Goal: Task Accomplishment & Management: Complete application form

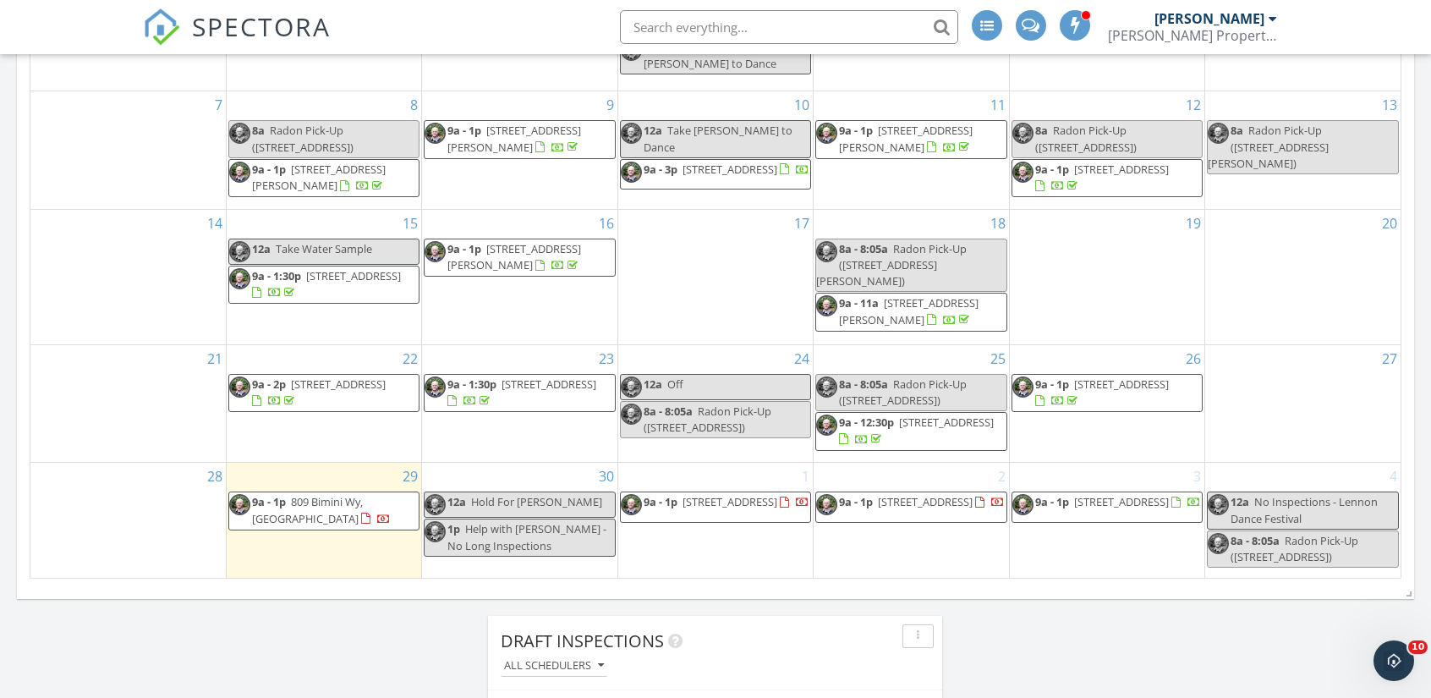
scroll to position [972, 0]
click at [897, 253] on span "Radon Pick-Up ([STREET_ADDRESS][PERSON_NAME])" at bounding box center [891, 266] width 151 height 47
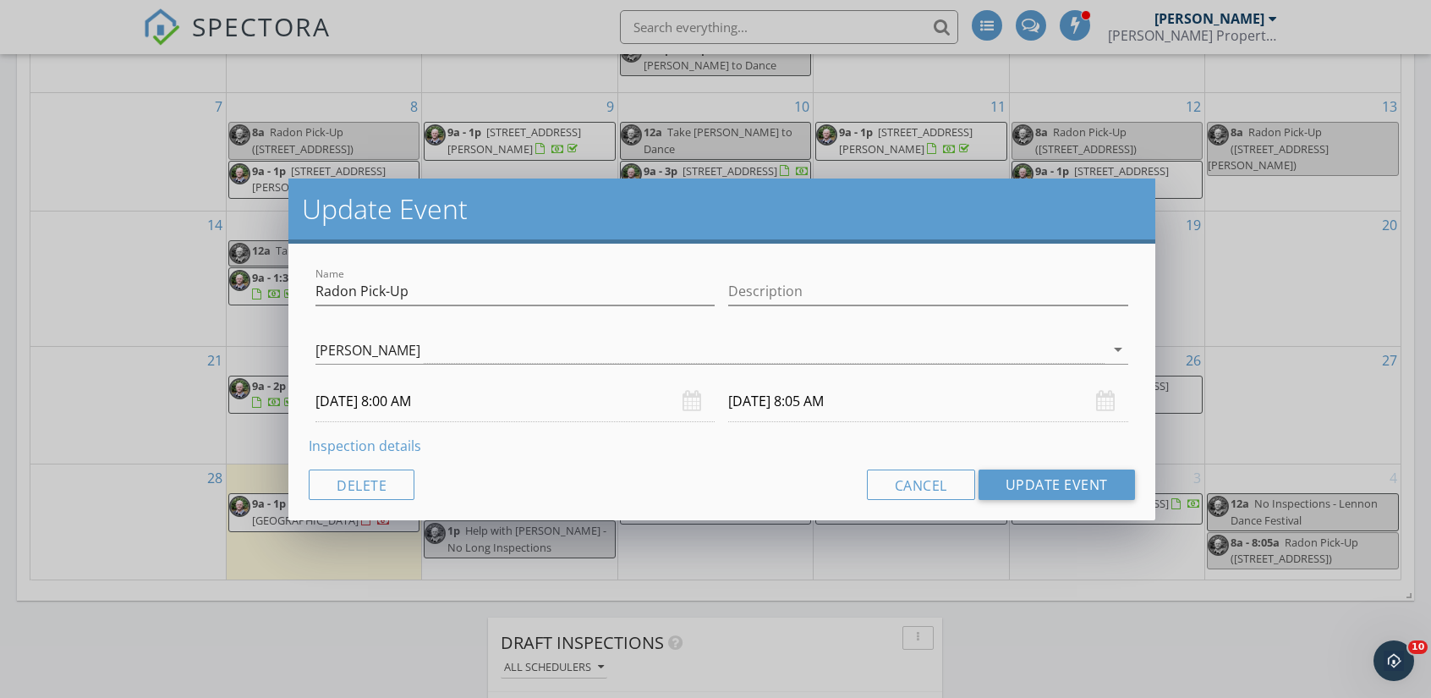
click at [359, 407] on input "09/18/2025 8:00 AM" at bounding box center [514, 401] width 399 height 41
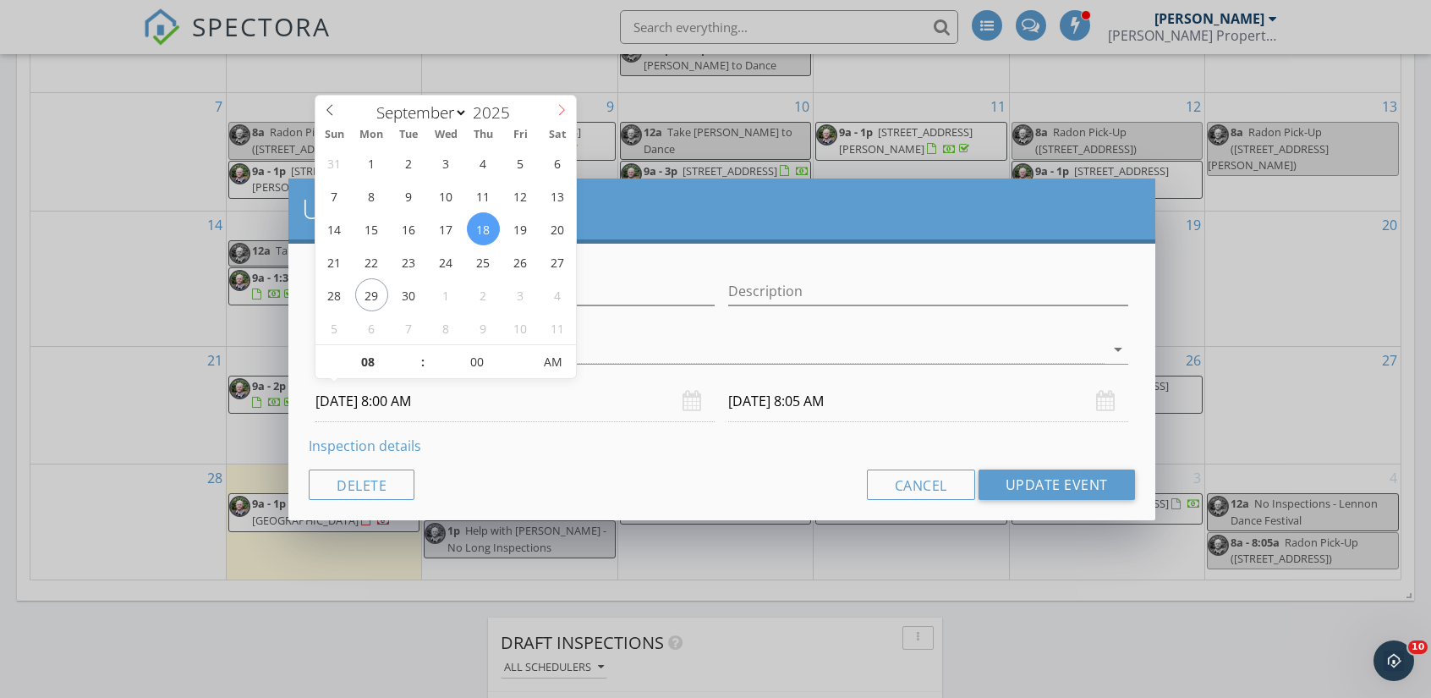
select select "9"
click at [558, 118] on span at bounding box center [561, 108] width 29 height 24
type input "10/02/2025 8:00 AM"
type input "10/02/2025 8:05 AM"
click at [1076, 490] on button "Update Event" at bounding box center [1056, 484] width 156 height 30
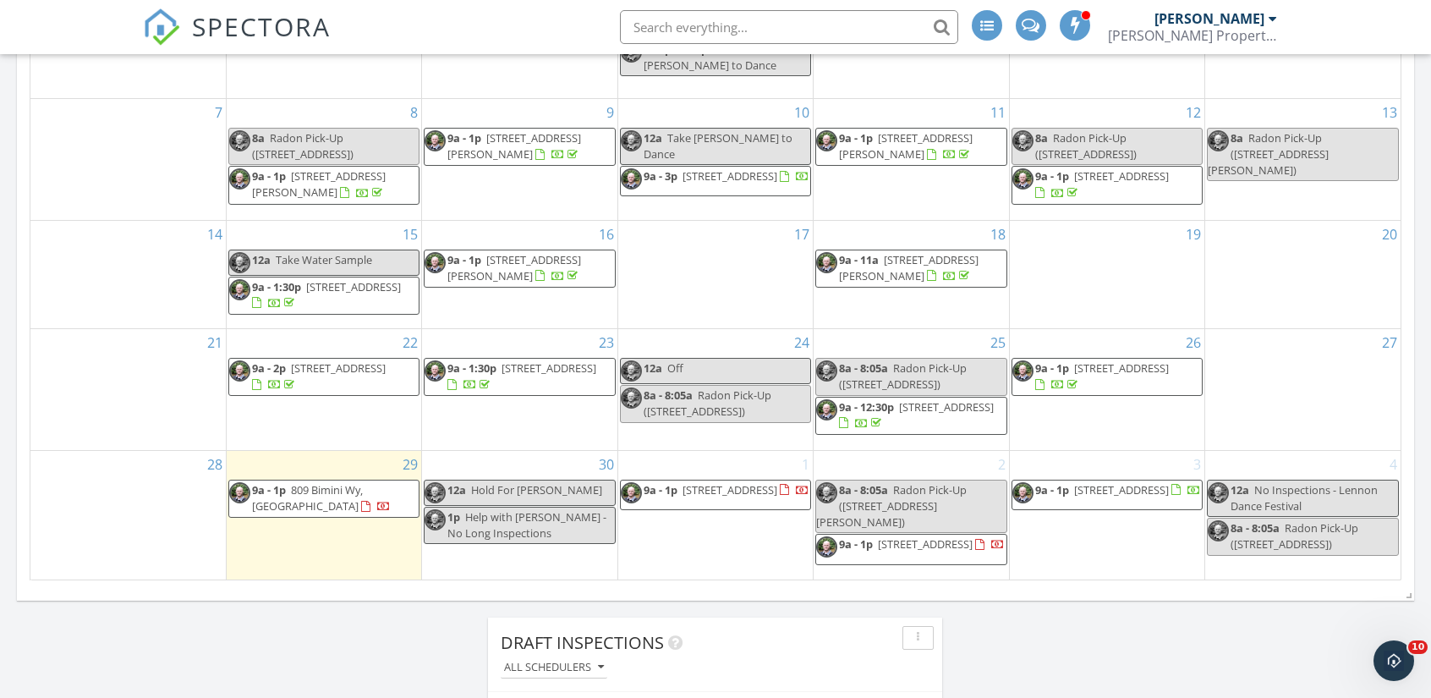
click at [520, 557] on div "30 12a Hold For Matt Blivin 1p Help with Lennon - No Long Inspections" at bounding box center [519, 516] width 194 height 130
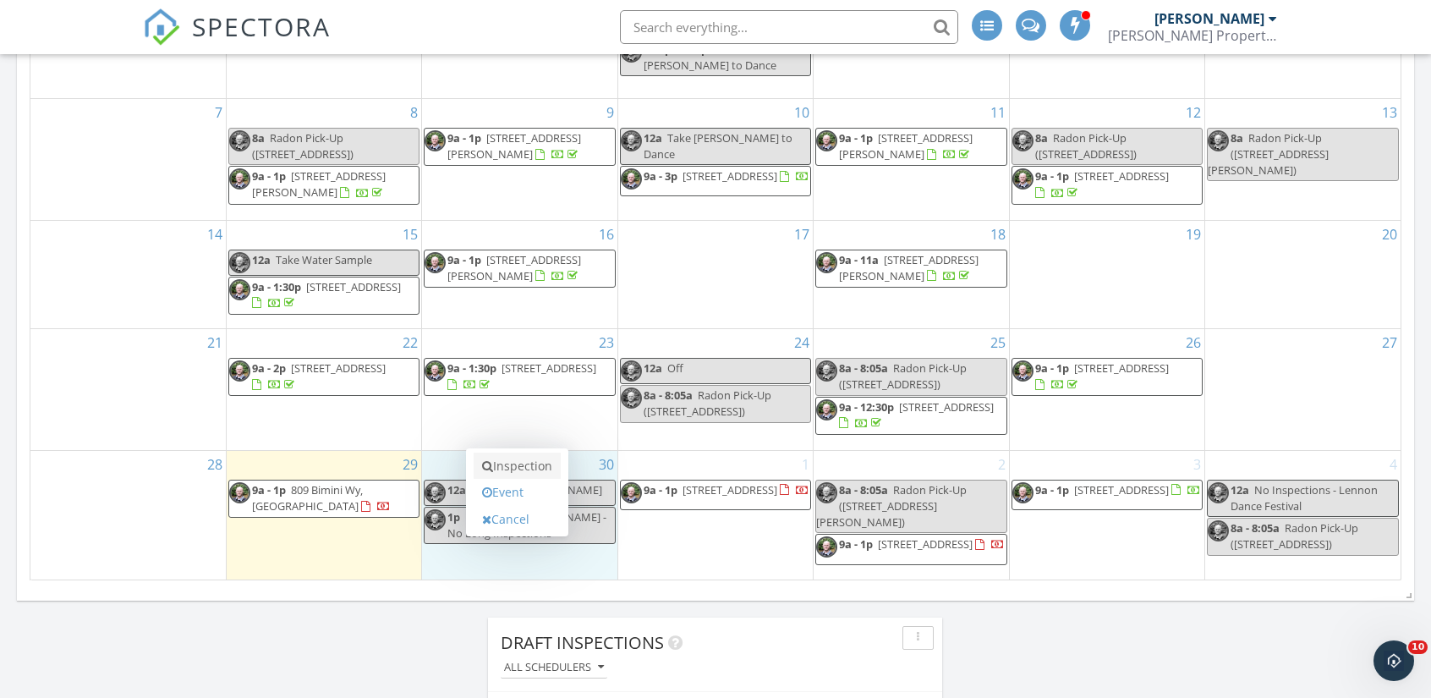
click at [509, 463] on link "Inspection" at bounding box center [517, 465] width 87 height 27
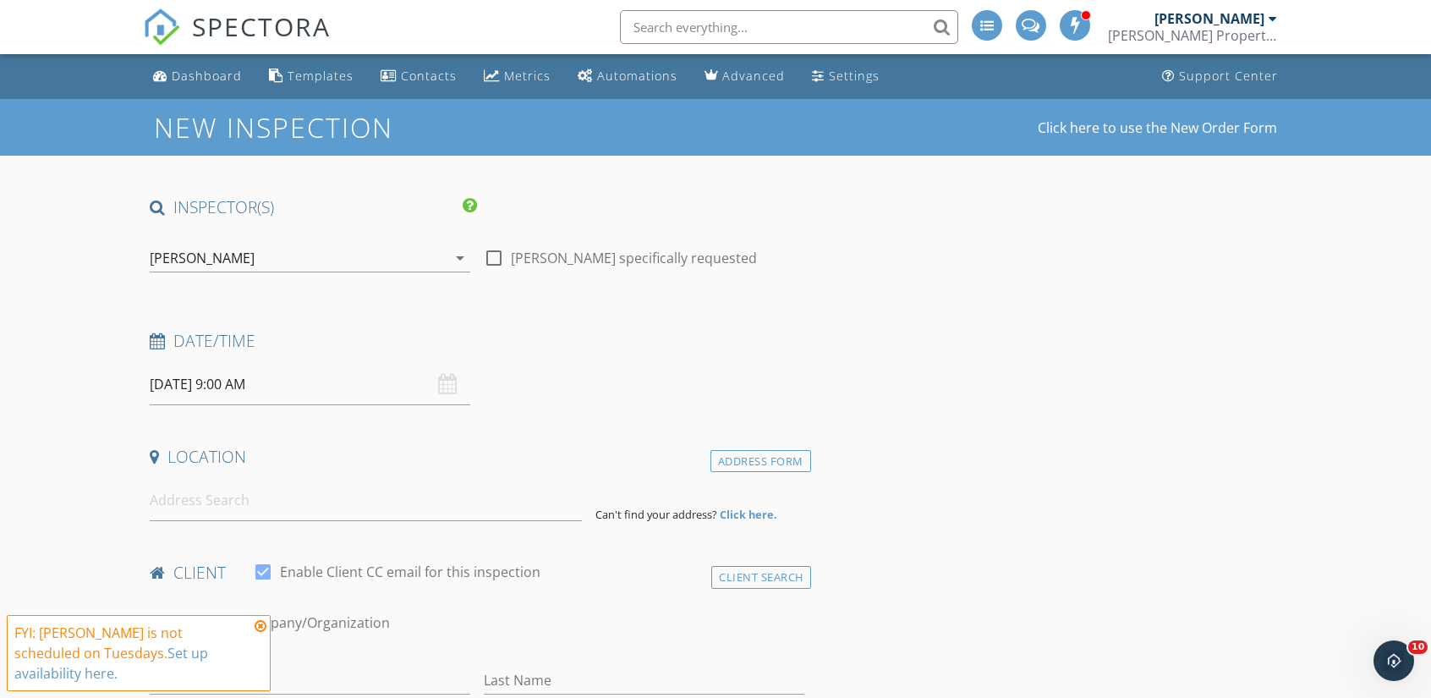
click at [269, 275] on div "Rick Sheldahl arrow_drop_down" at bounding box center [310, 266] width 321 height 45
click at [260, 260] on div "[PERSON_NAME]" at bounding box center [298, 257] width 297 height 27
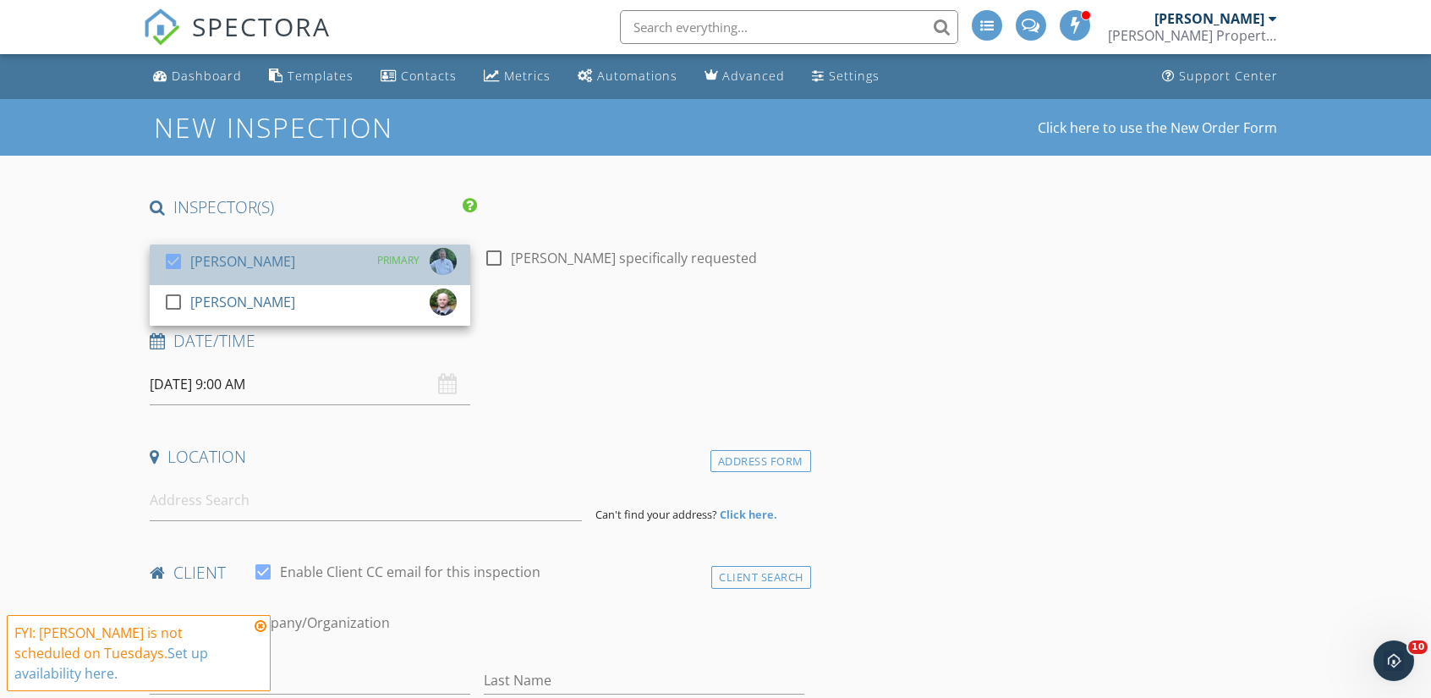
click at [230, 266] on div "[PERSON_NAME]" at bounding box center [242, 261] width 105 height 27
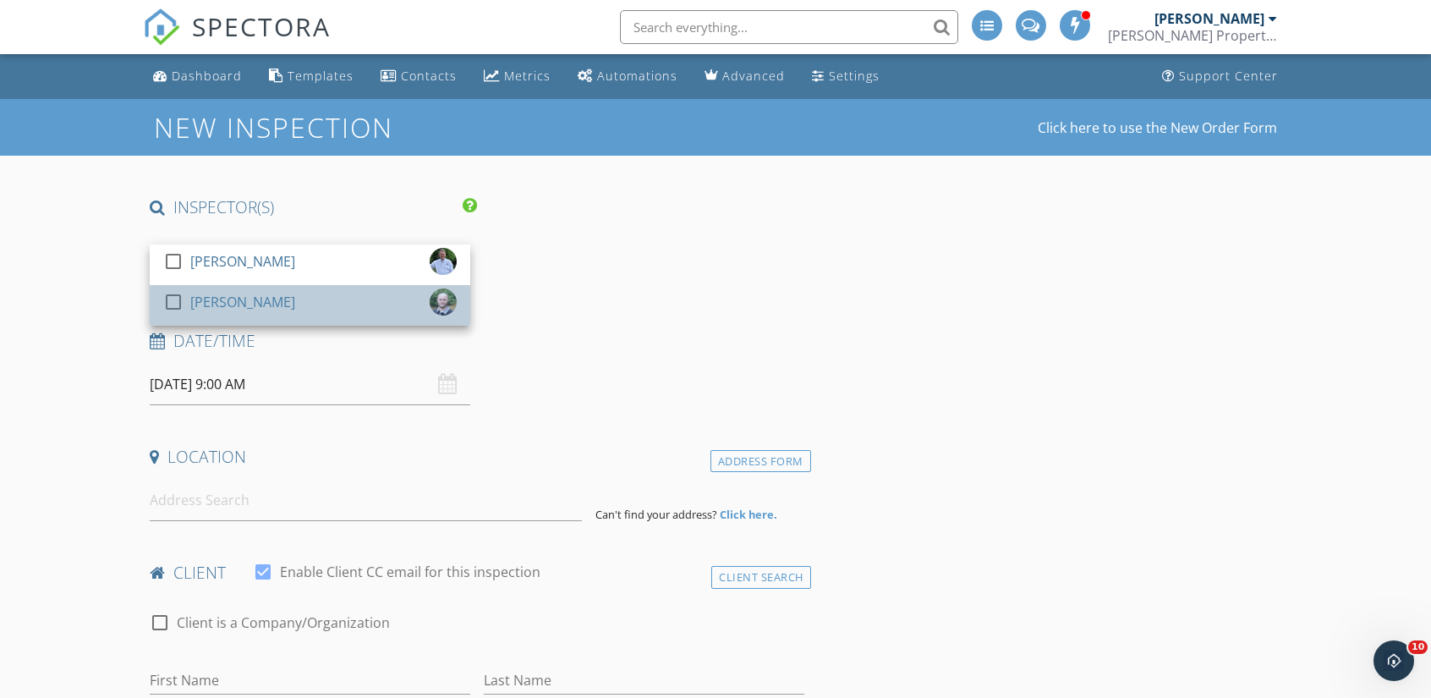
click at [223, 299] on div "[PERSON_NAME]" at bounding box center [242, 301] width 105 height 27
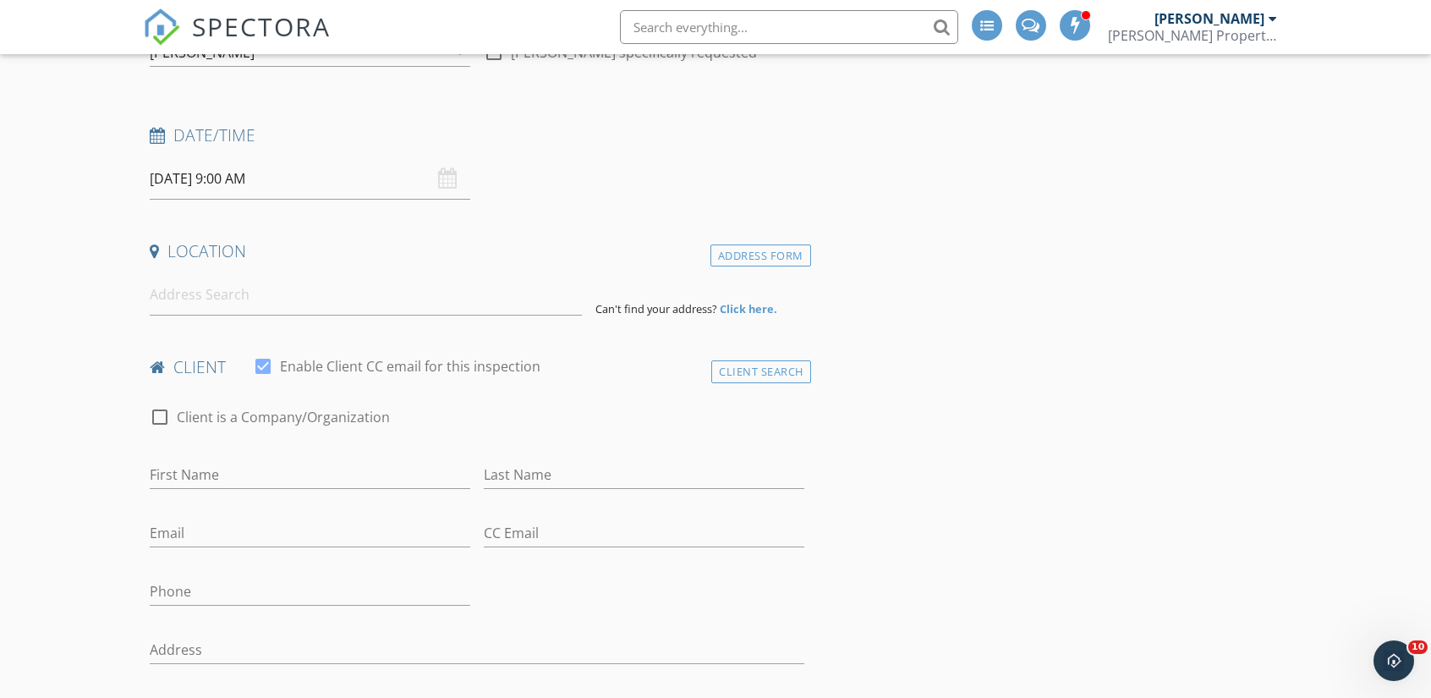
scroll to position [206, 0]
click at [211, 299] on input at bounding box center [365, 293] width 431 height 41
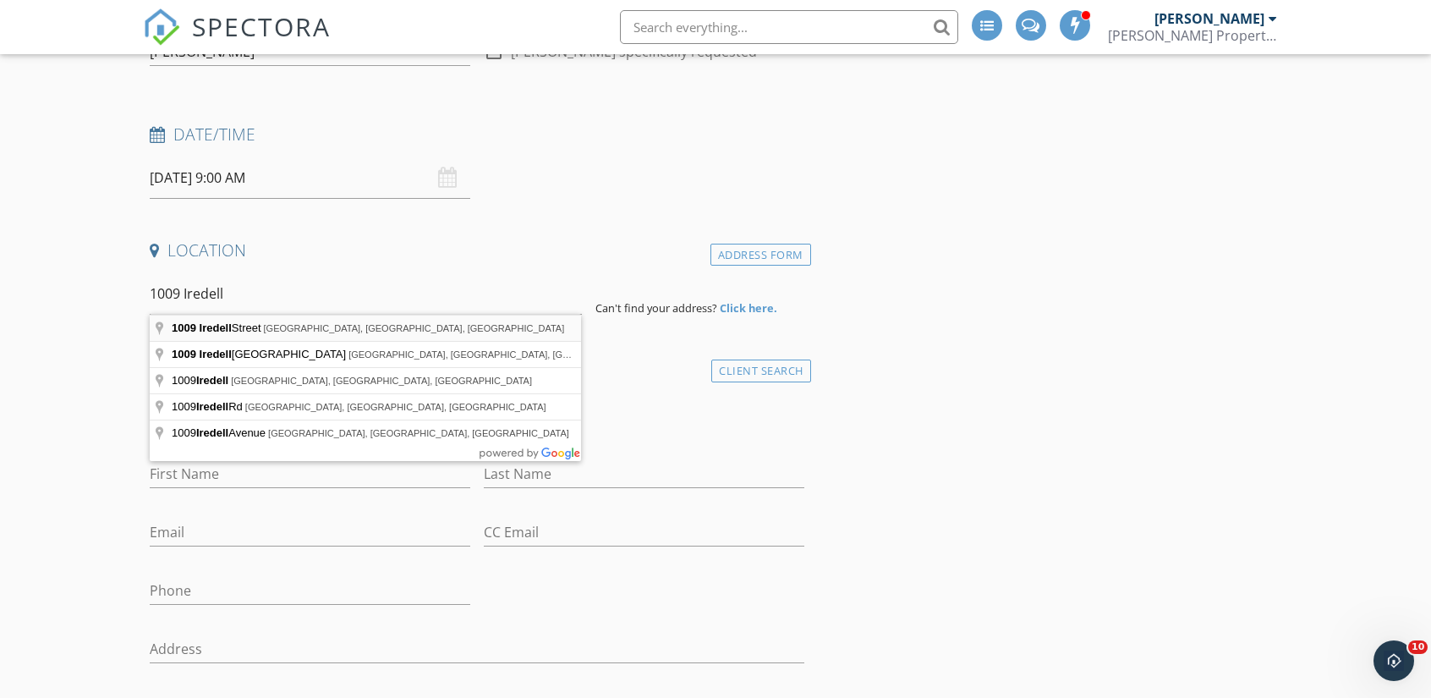
type input "1009 Iredell Street, Durham, NC, USA"
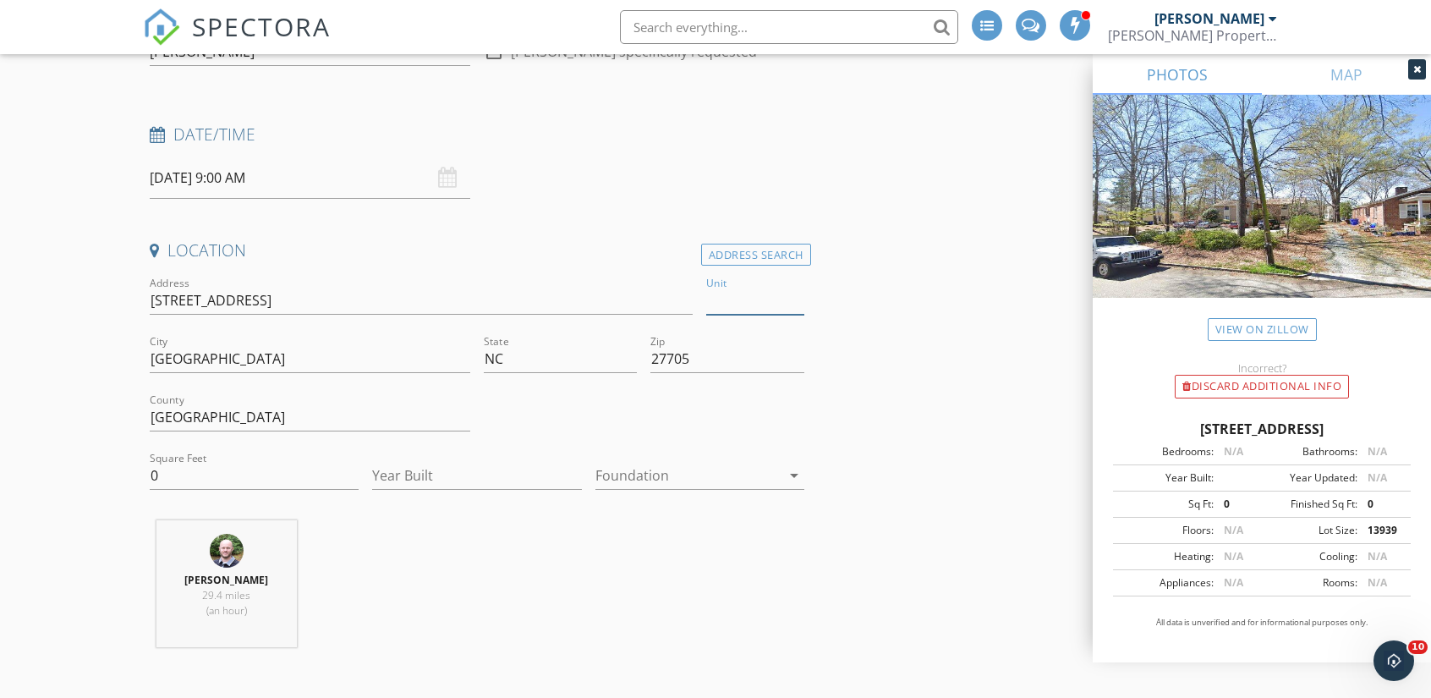
click at [741, 299] on input "Unit" at bounding box center [755, 301] width 98 height 28
type input "D"
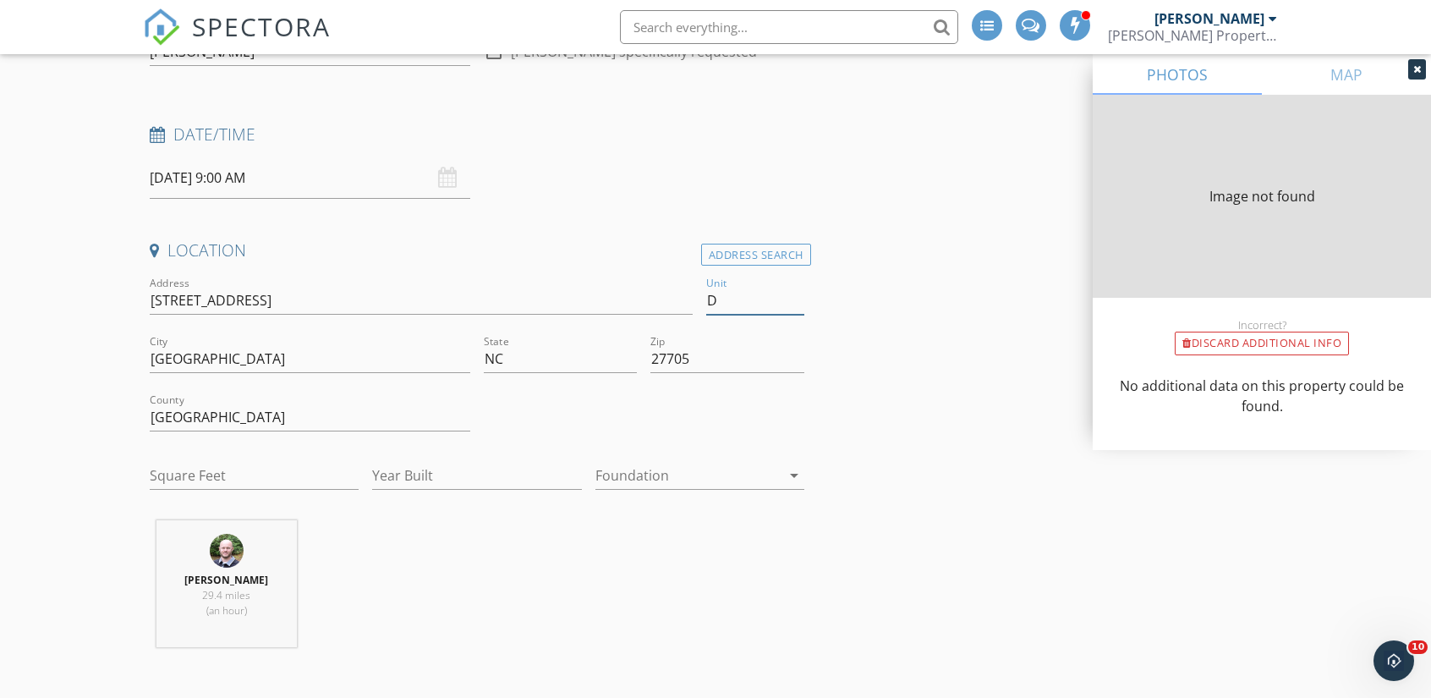
type input "D"
type input "961"
type input "1989"
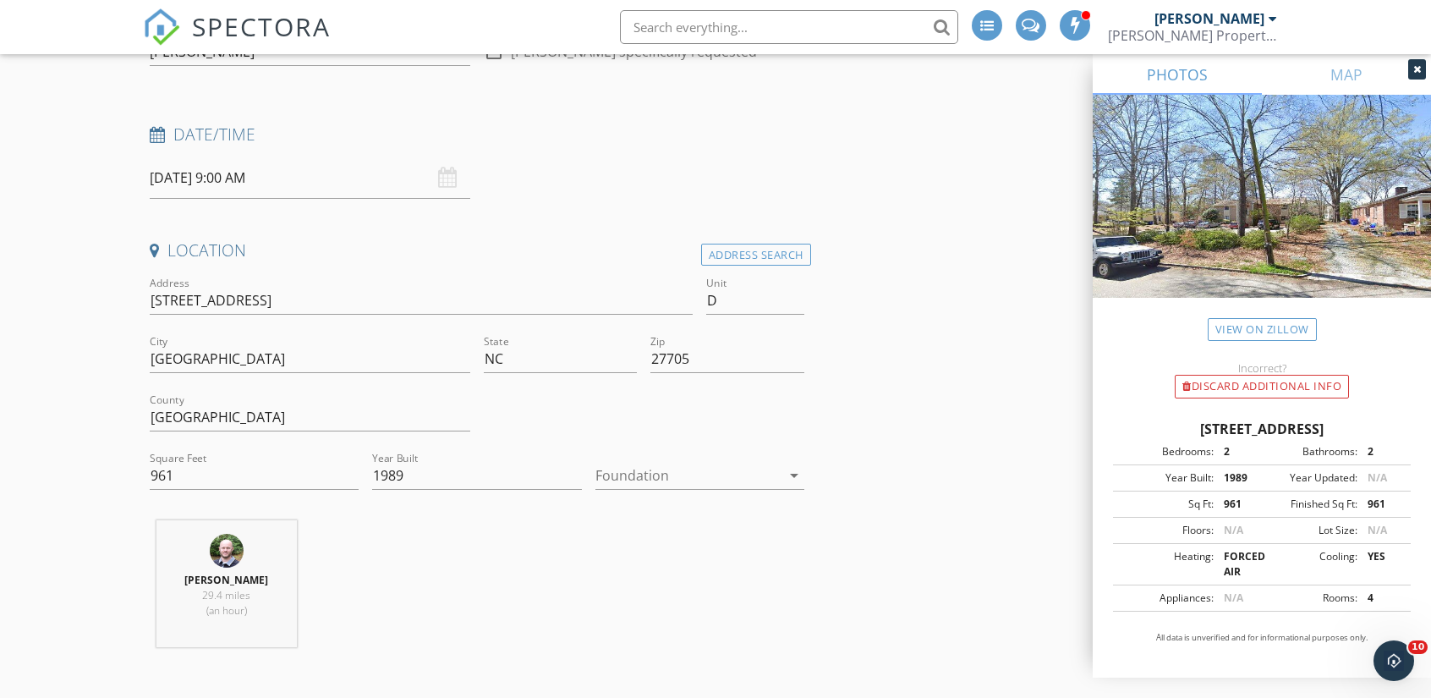
click at [659, 478] on div at bounding box center [687, 475] width 185 height 27
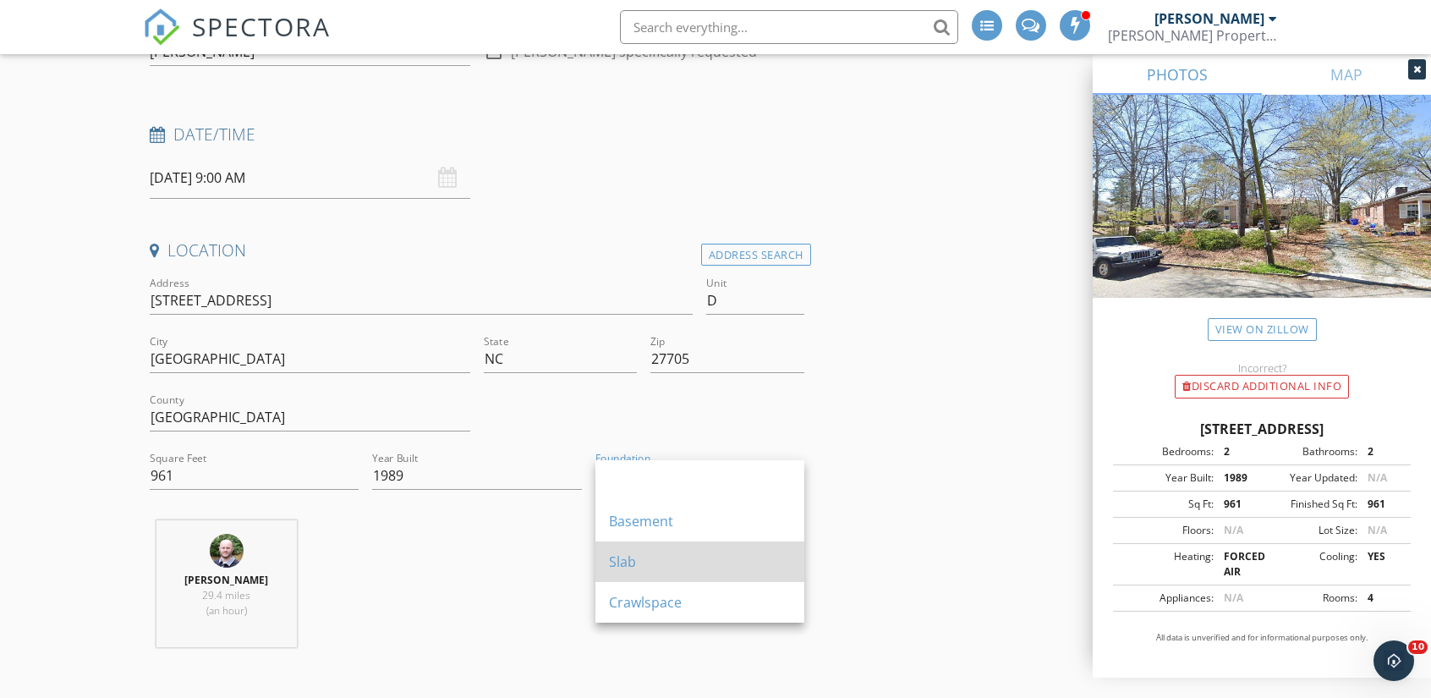
click at [653, 567] on div "Slab" at bounding box center [700, 561] width 182 height 20
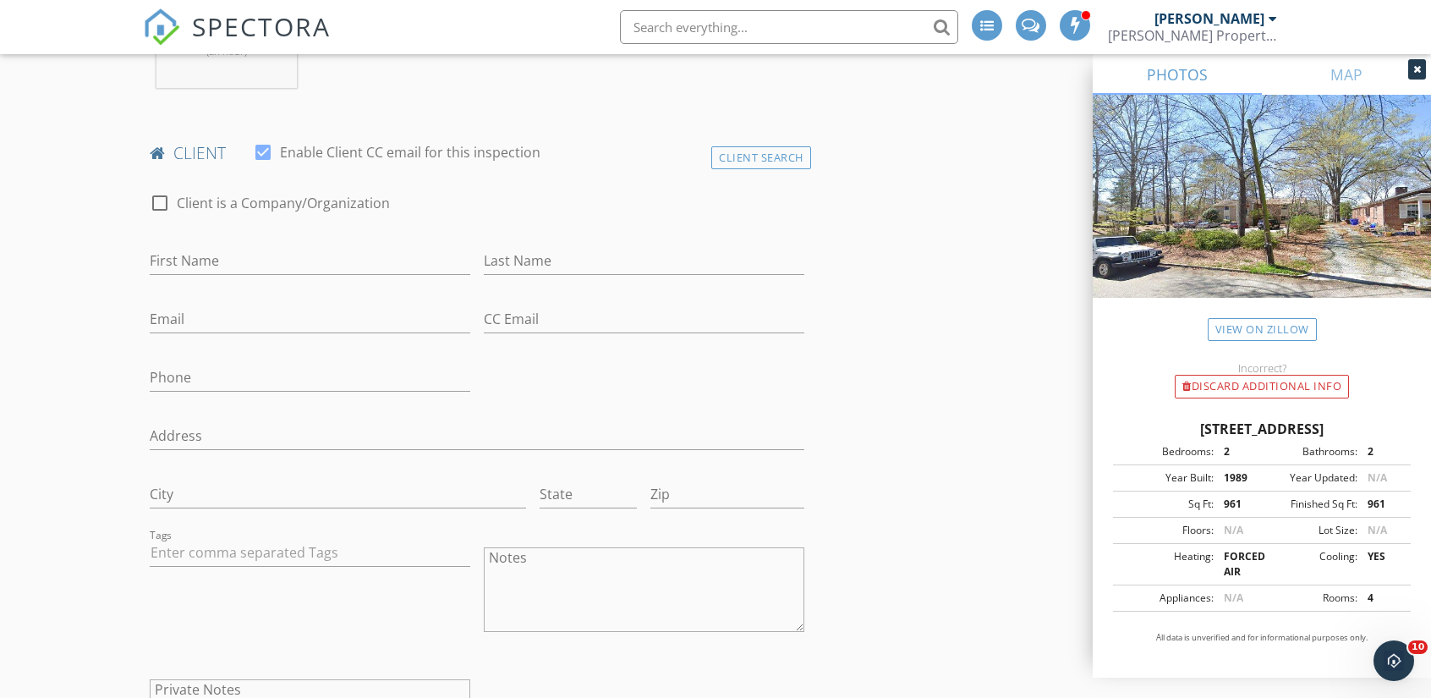
scroll to position [769, 0]
click at [193, 261] on input "First Name" at bounding box center [310, 258] width 321 height 28
type input "Tammy"
type input "Wilson"
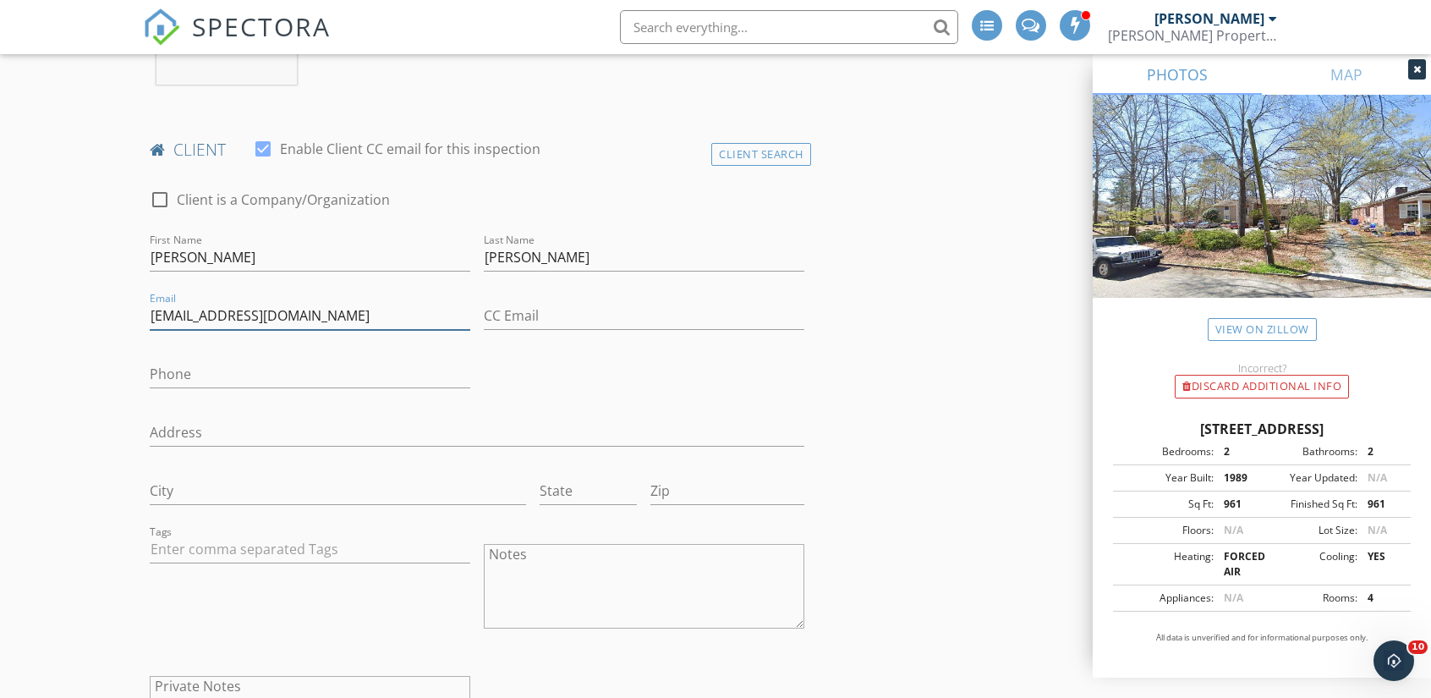
type input "tewilson87@gmail.com"
click at [175, 371] on input "Phone" at bounding box center [310, 374] width 321 height 28
type input "508-341-1750"
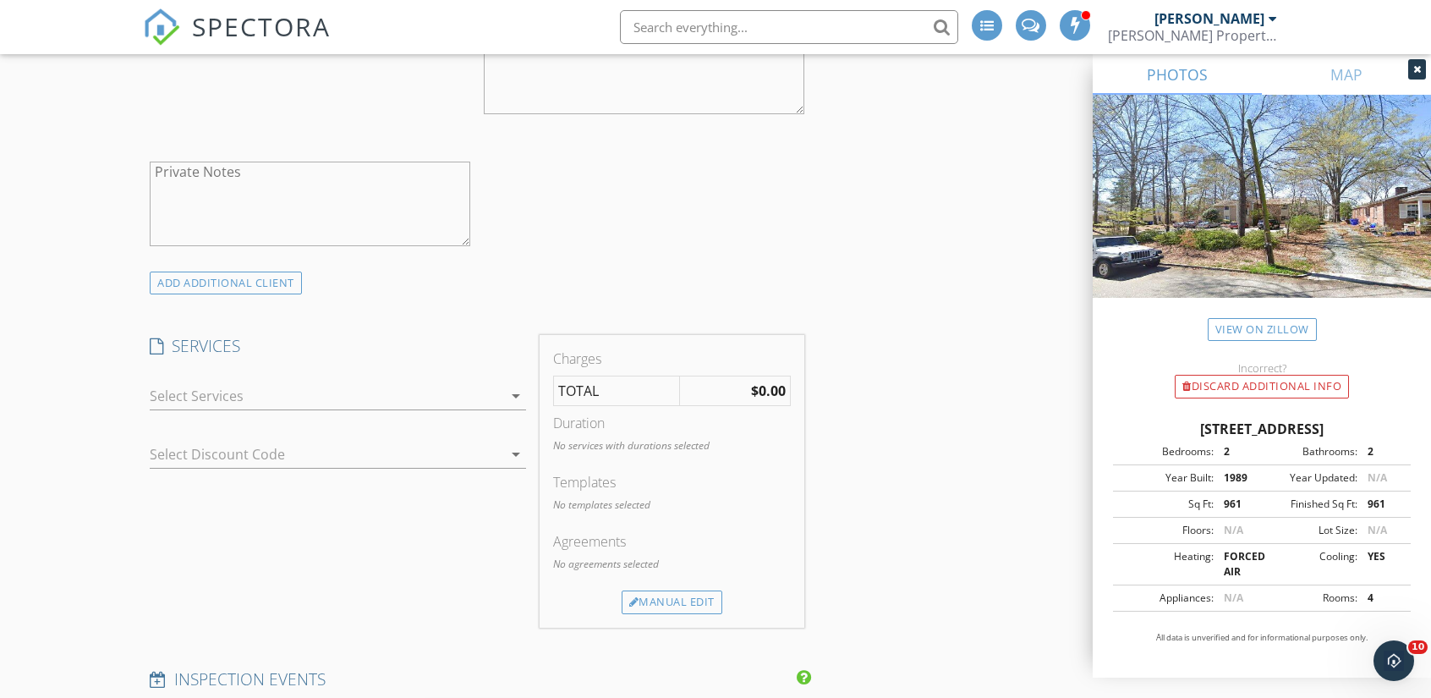
scroll to position [1290, 0]
click at [226, 388] on div at bounding box center [326, 388] width 353 height 27
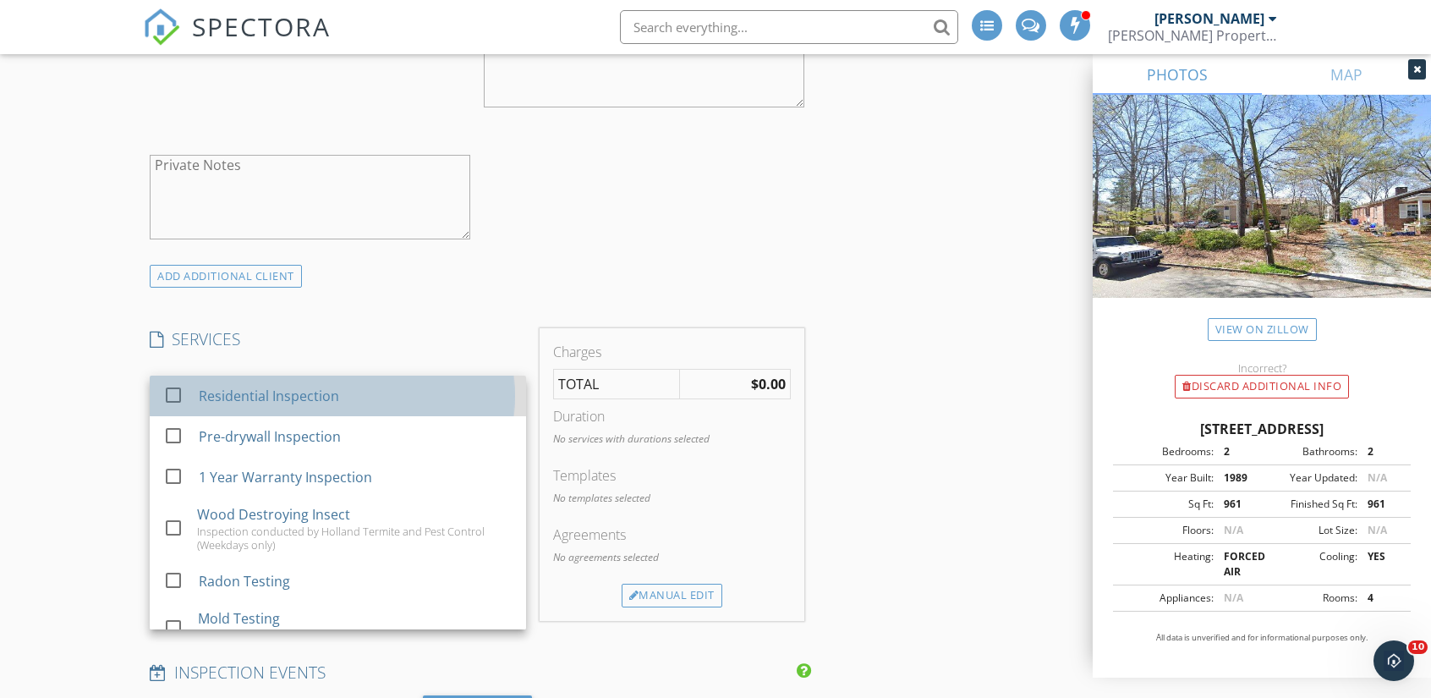
click at [237, 394] on div "Residential Inspection" at bounding box center [270, 396] width 140 height 20
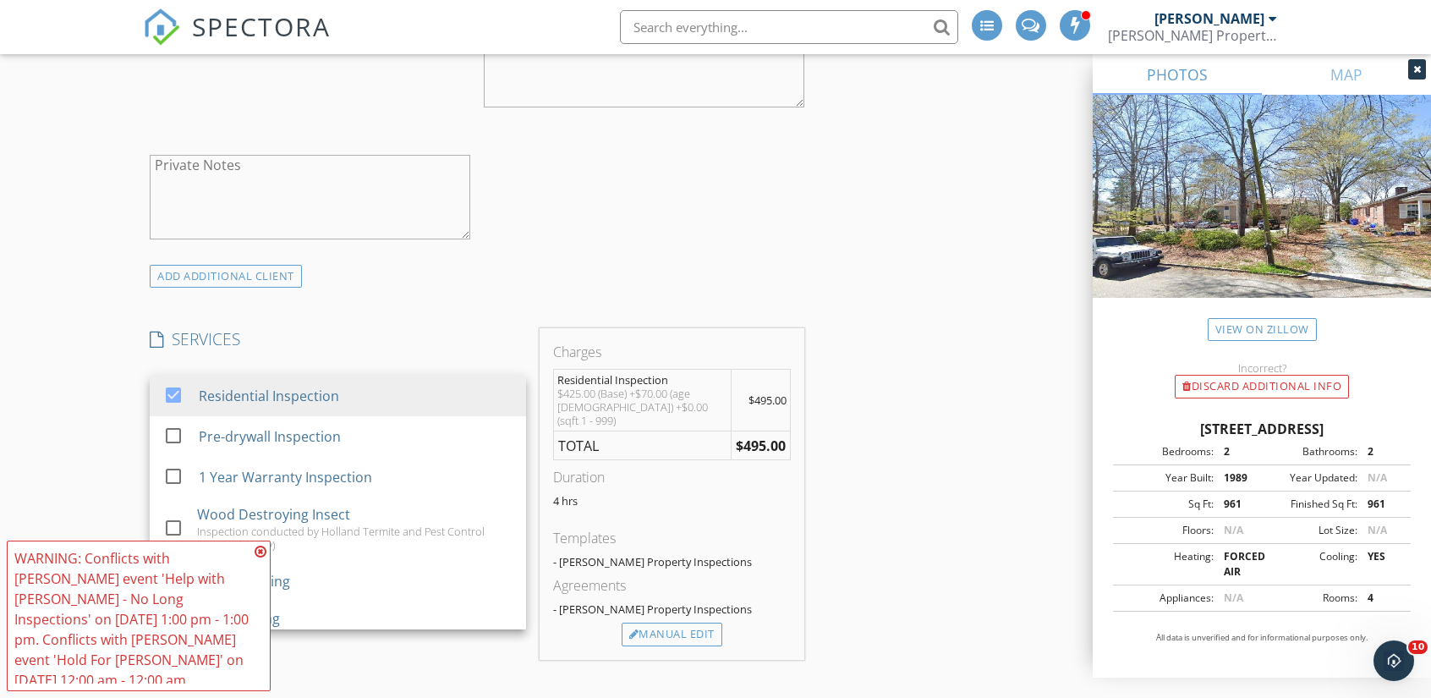
click at [68, 296] on div "New Inspection Click here to use the New Order Form INSPECTOR(S) check_box_outl…" at bounding box center [715, 524] width 1431 height 3431
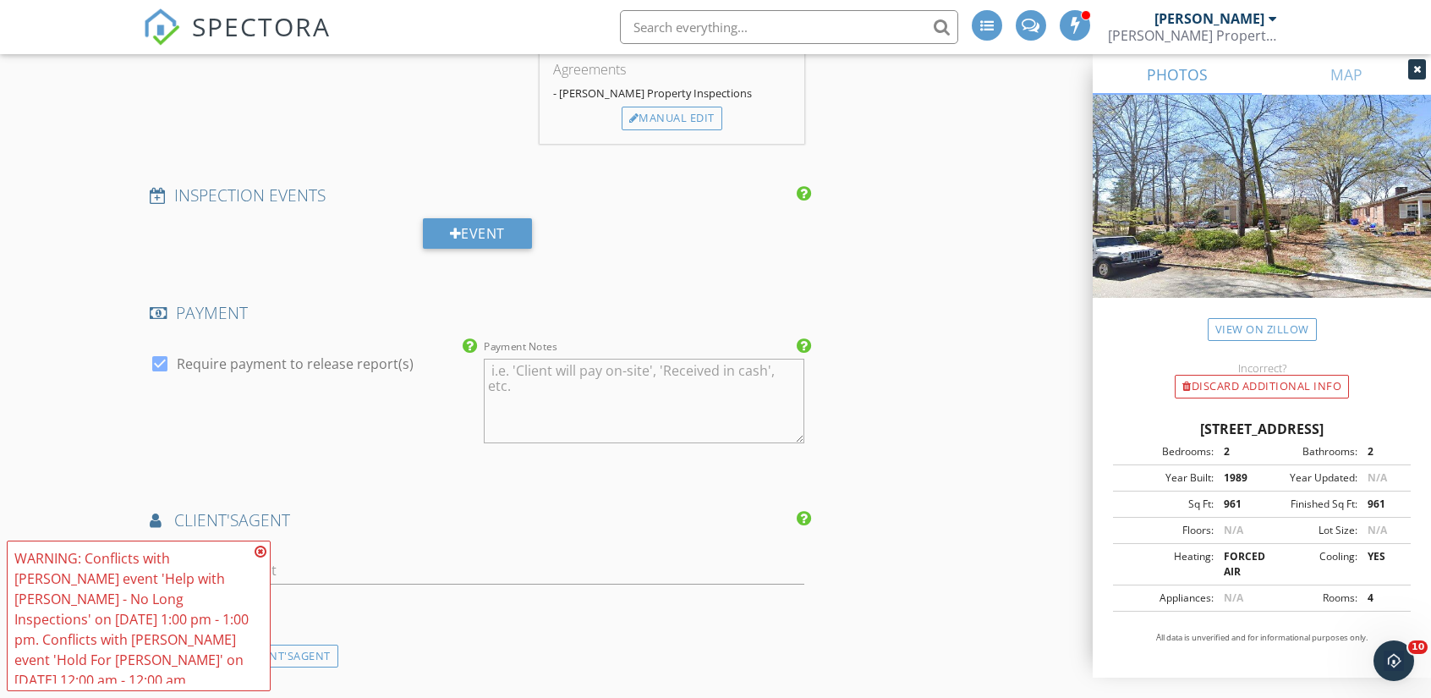
scroll to position [1806, 0]
click at [262, 552] on icon at bounding box center [261, 552] width 12 height 14
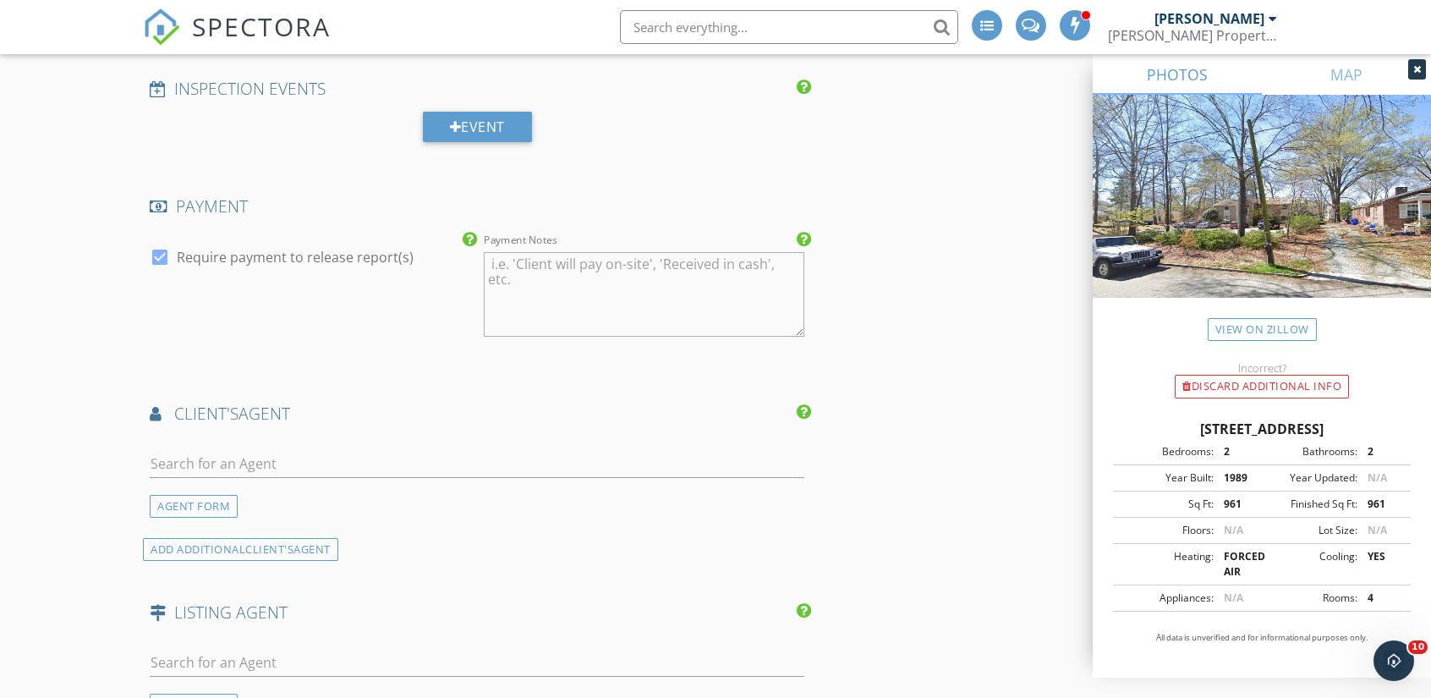
scroll to position [1913, 0]
click at [211, 449] on input "text" at bounding box center [477, 463] width 655 height 28
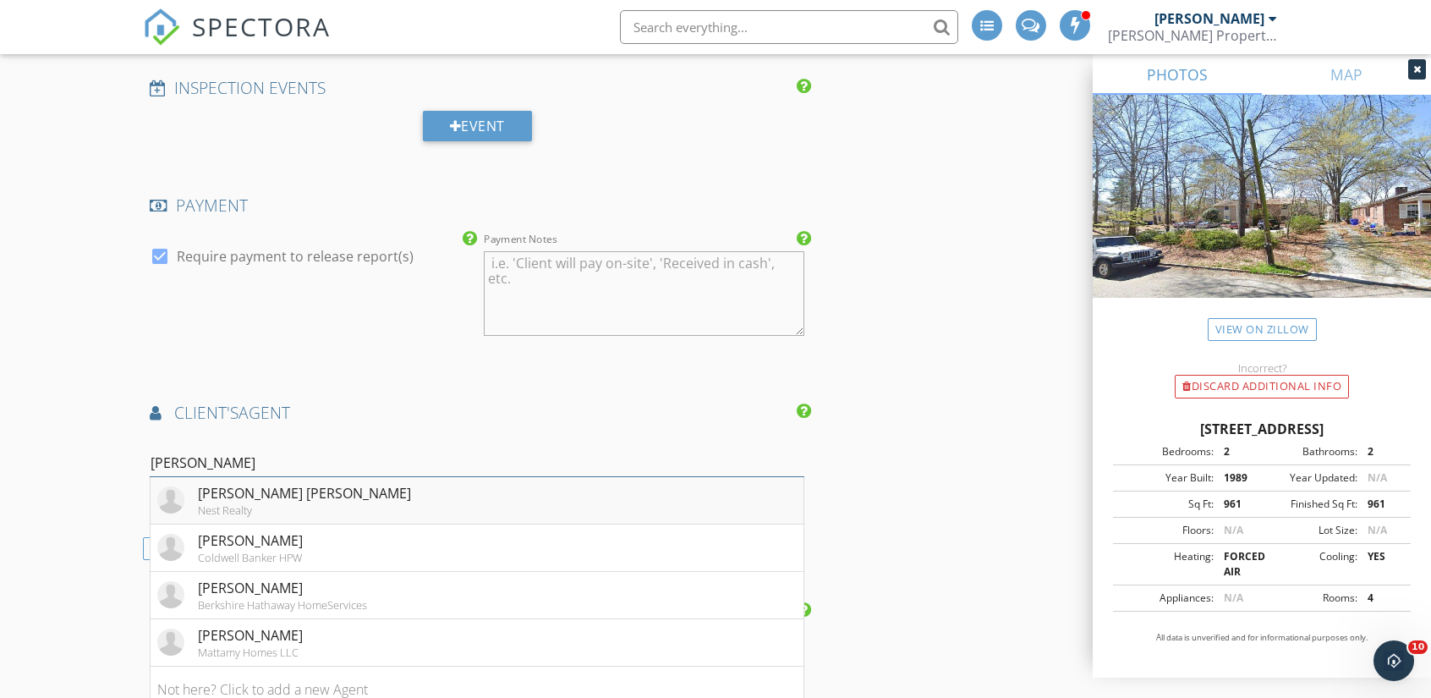
type input "Matt B"
click at [277, 483] on div "Matt Lunceford Blivin" at bounding box center [304, 493] width 213 height 20
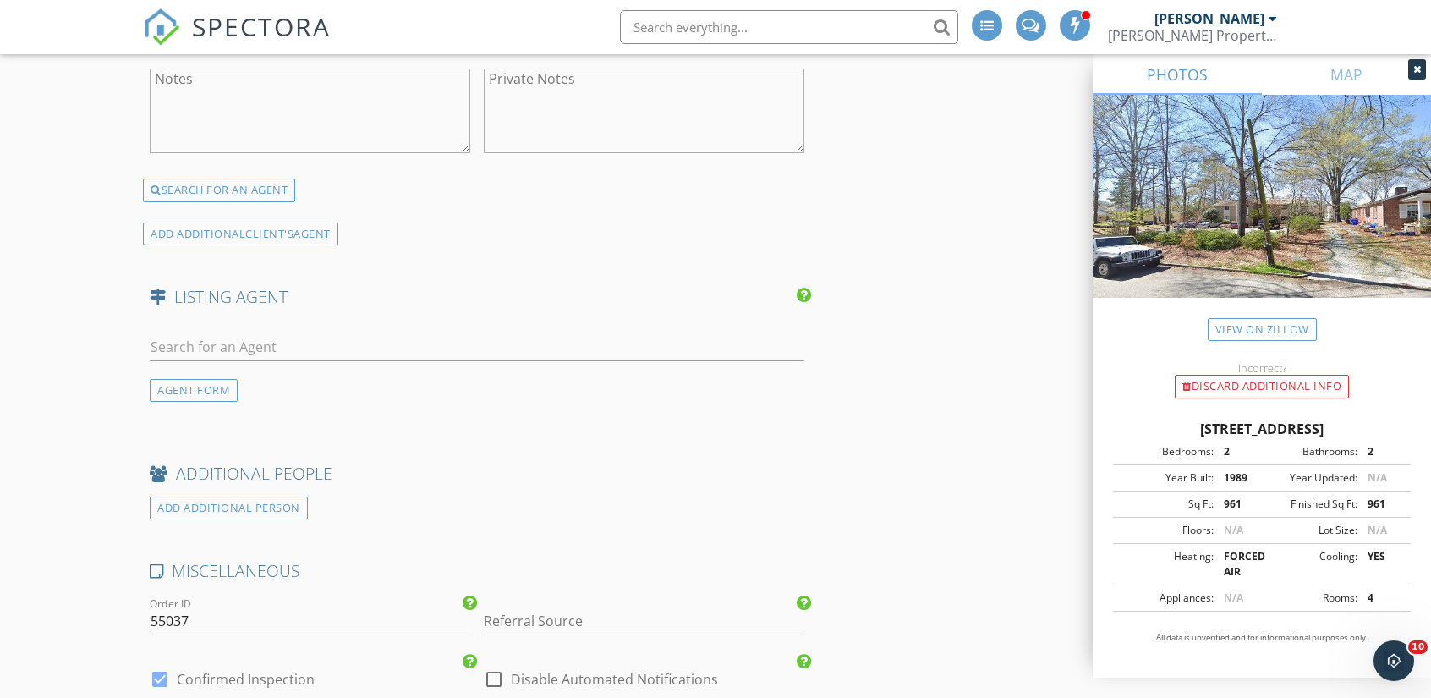
scroll to position [2551, 0]
click at [319, 331] on input "text" at bounding box center [477, 345] width 655 height 28
type input "Emilie"
click at [292, 372] on div "No results found. Click to add a new Agent" at bounding box center [284, 382] width 255 height 20
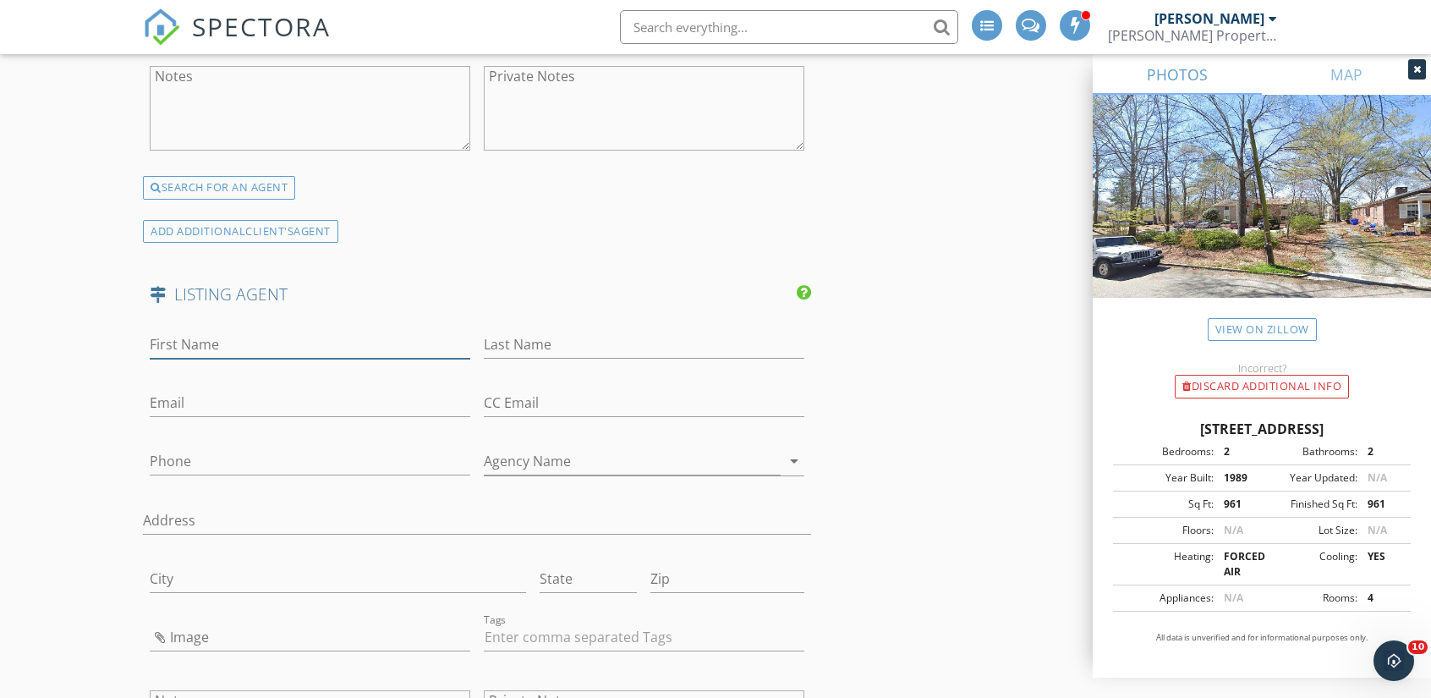
click at [227, 331] on input "First Name" at bounding box center [310, 345] width 321 height 28
type input "Emilie"
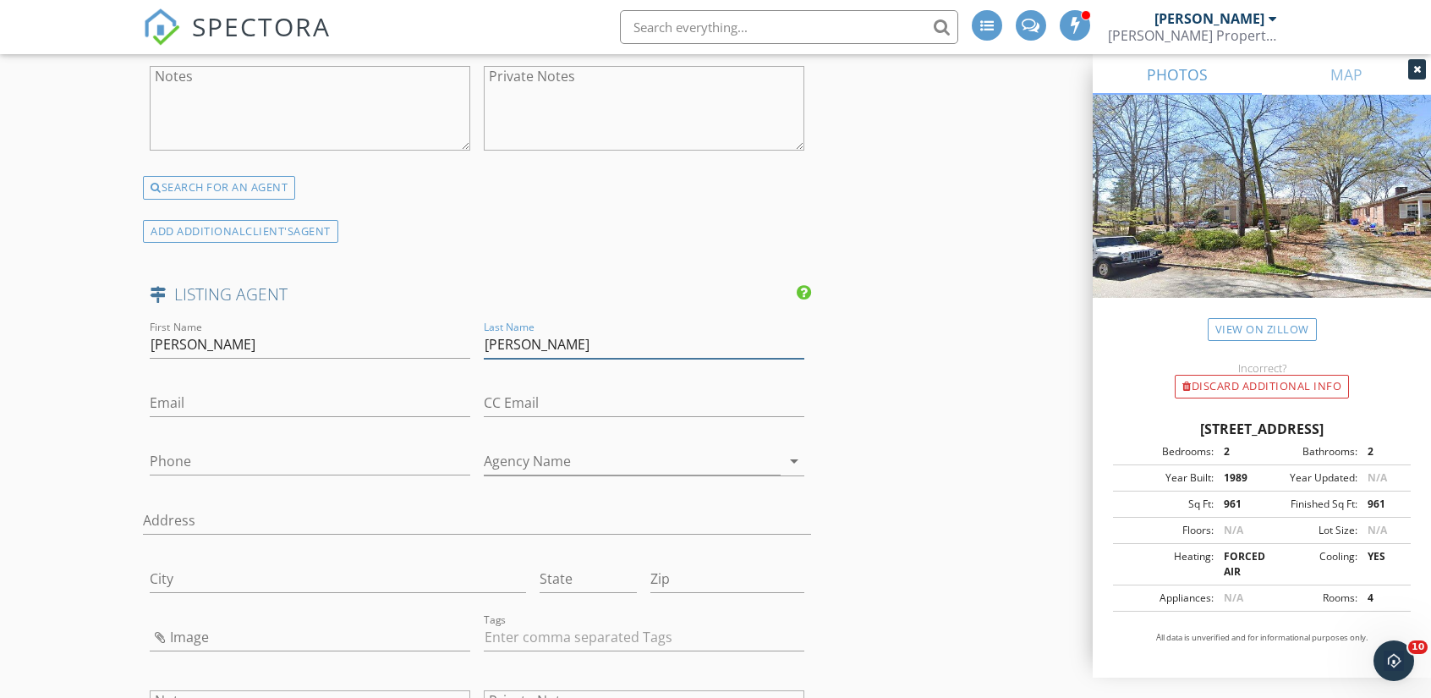
type input "Morgan"
click at [254, 389] on input "Email" at bounding box center [310, 403] width 321 height 28
type input "emiliemariemorgan@gmail.com"
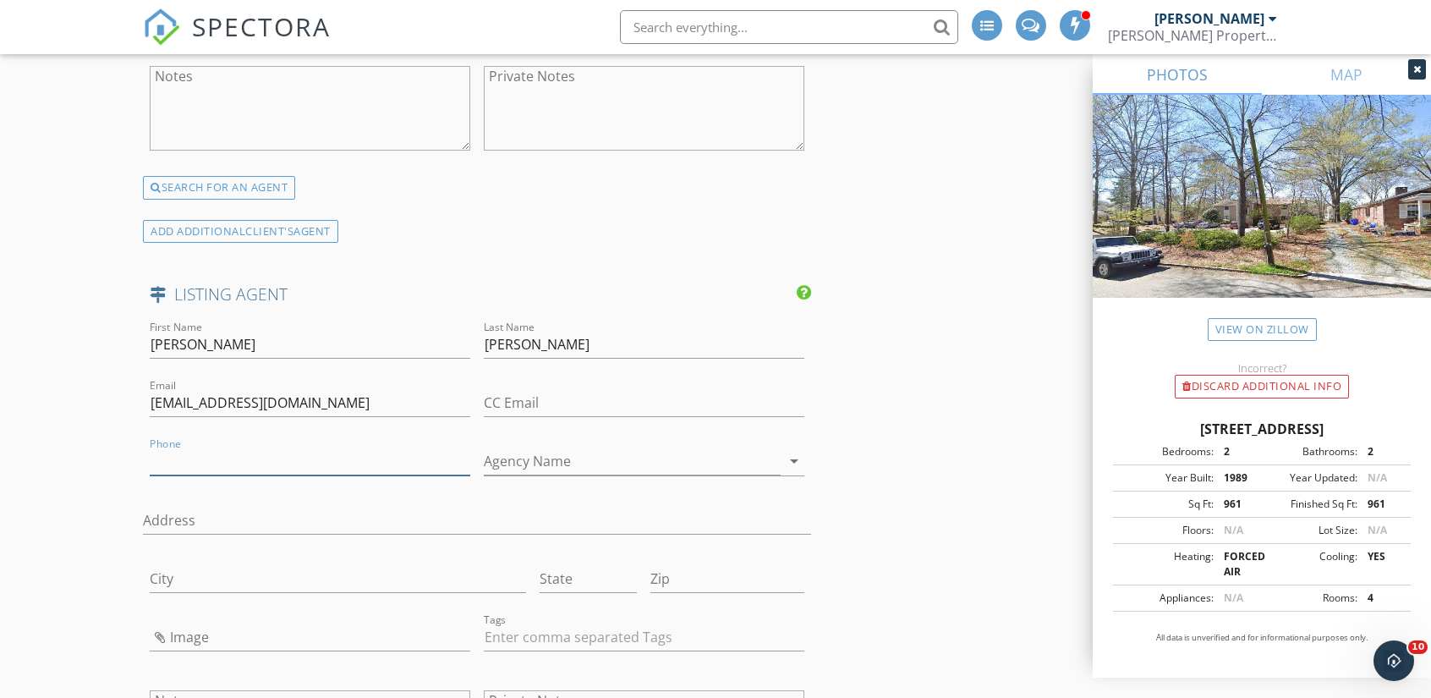
click at [307, 447] on input "Phone" at bounding box center [310, 461] width 321 height 28
click at [573, 447] on input "Agency Name" at bounding box center [632, 461] width 297 height 28
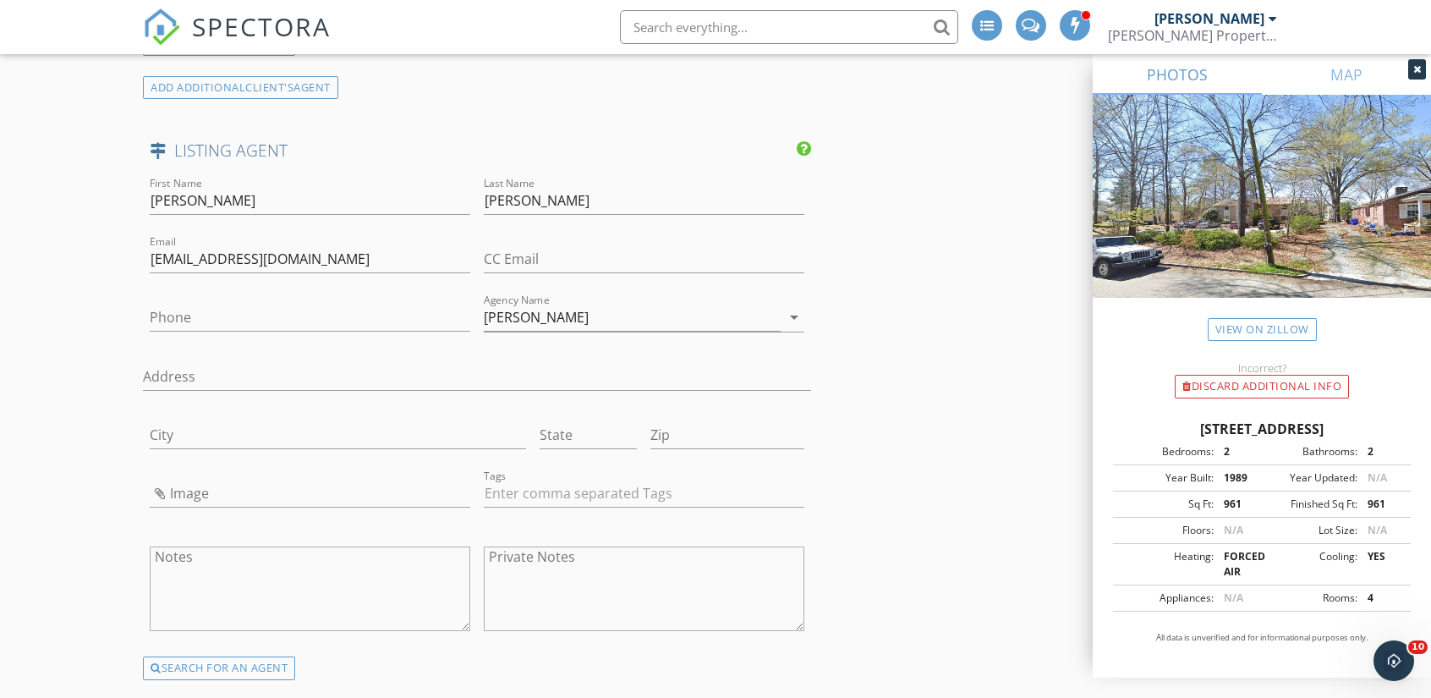
scroll to position [2697, 0]
click at [590, 302] on input "Marie Austin" at bounding box center [632, 316] width 297 height 28
click at [607, 302] on input "Marie Austin" at bounding box center [632, 316] width 297 height 28
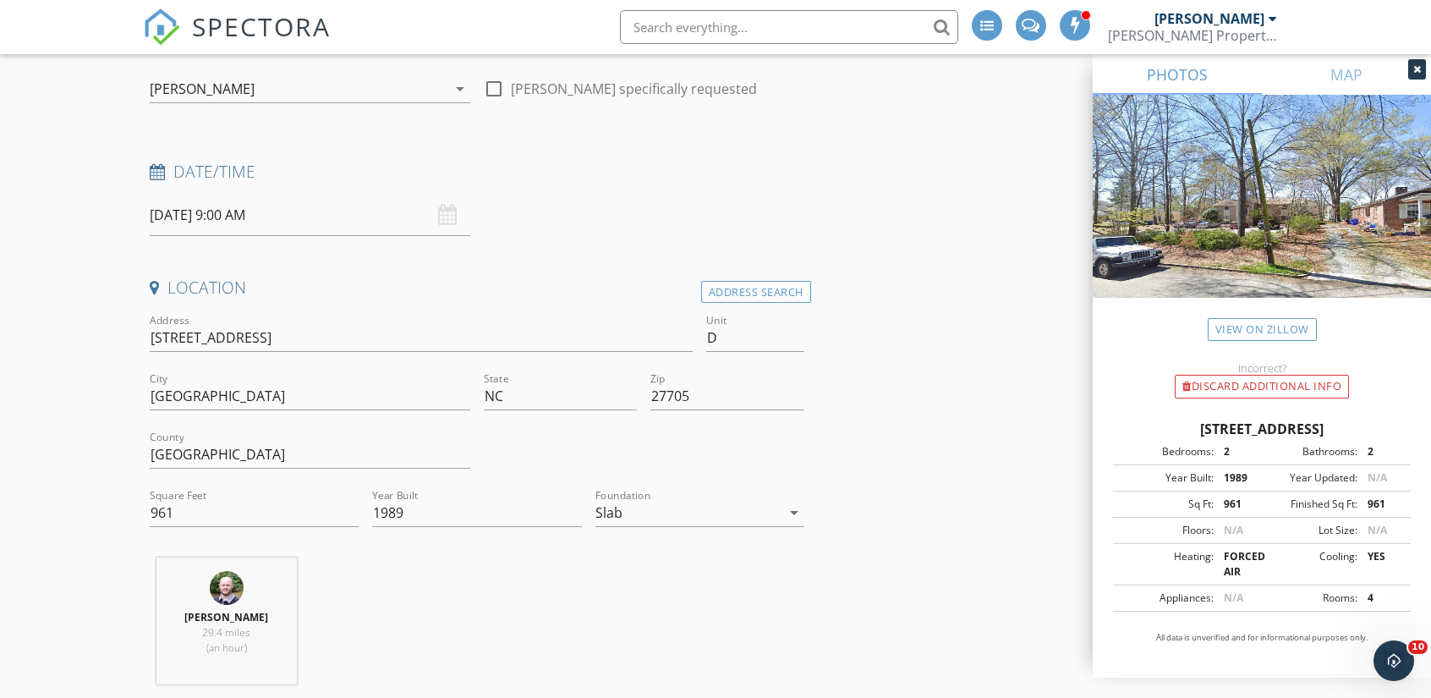
scroll to position [164, 0]
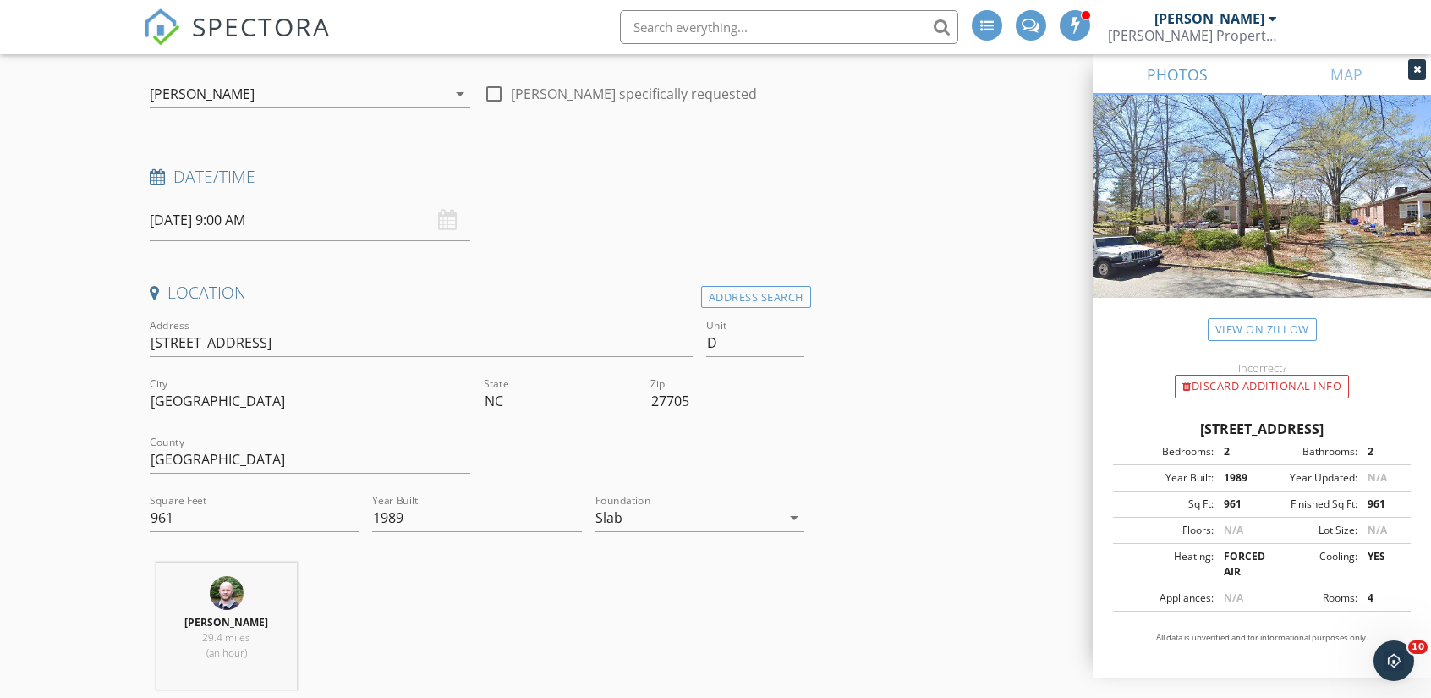
type input "Marie Austin Realty Co."
click at [443, 211] on div "09/30/2025 9:00 AM" at bounding box center [310, 220] width 321 height 41
click at [266, 218] on input "09/30/2025 9:00 AM" at bounding box center [310, 220] width 321 height 41
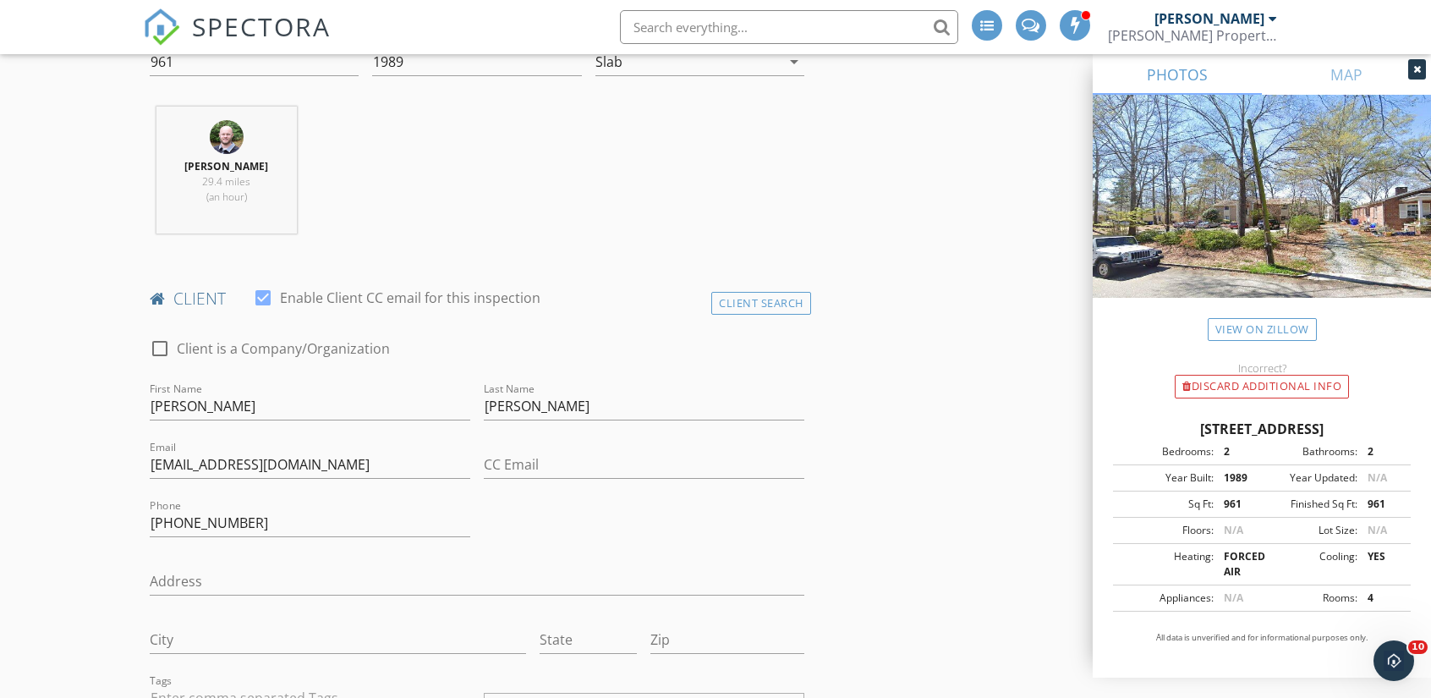
scroll to position [0, 0]
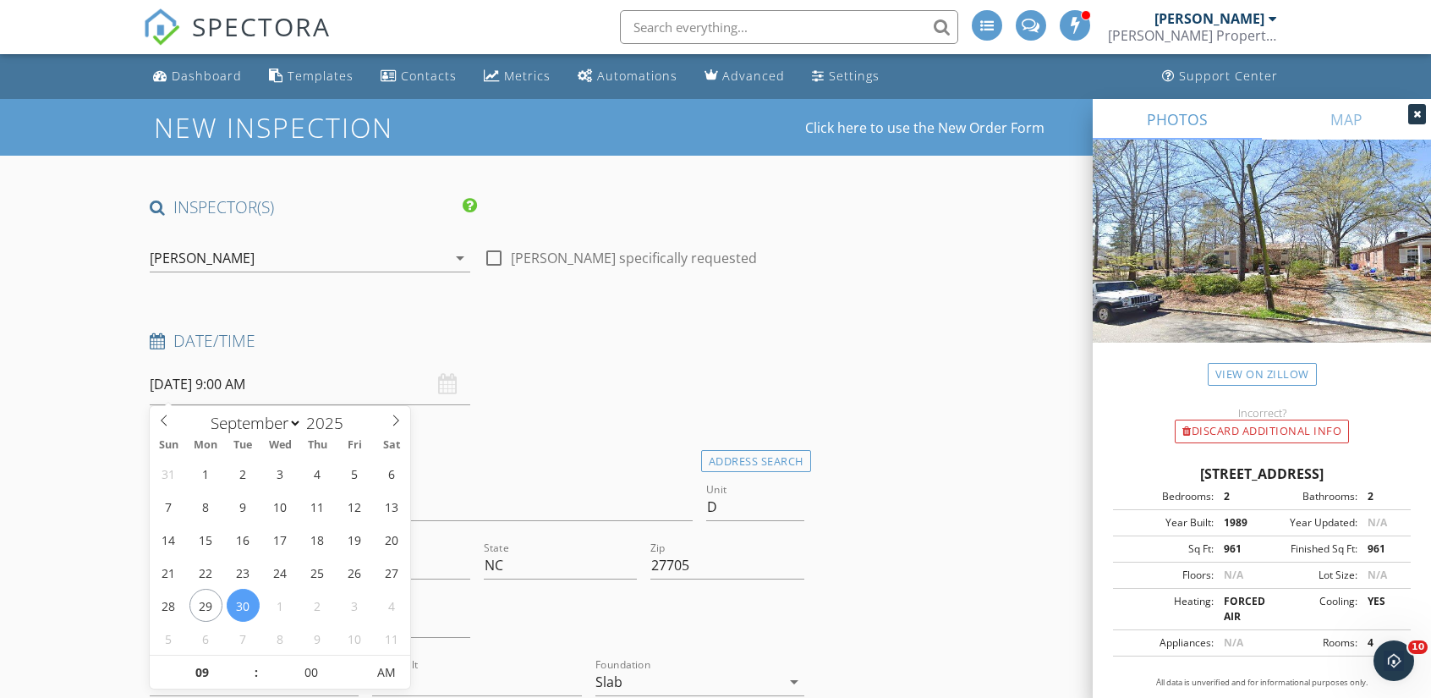
click at [203, 375] on input "09/30/2025 9:00 AM" at bounding box center [310, 384] width 321 height 41
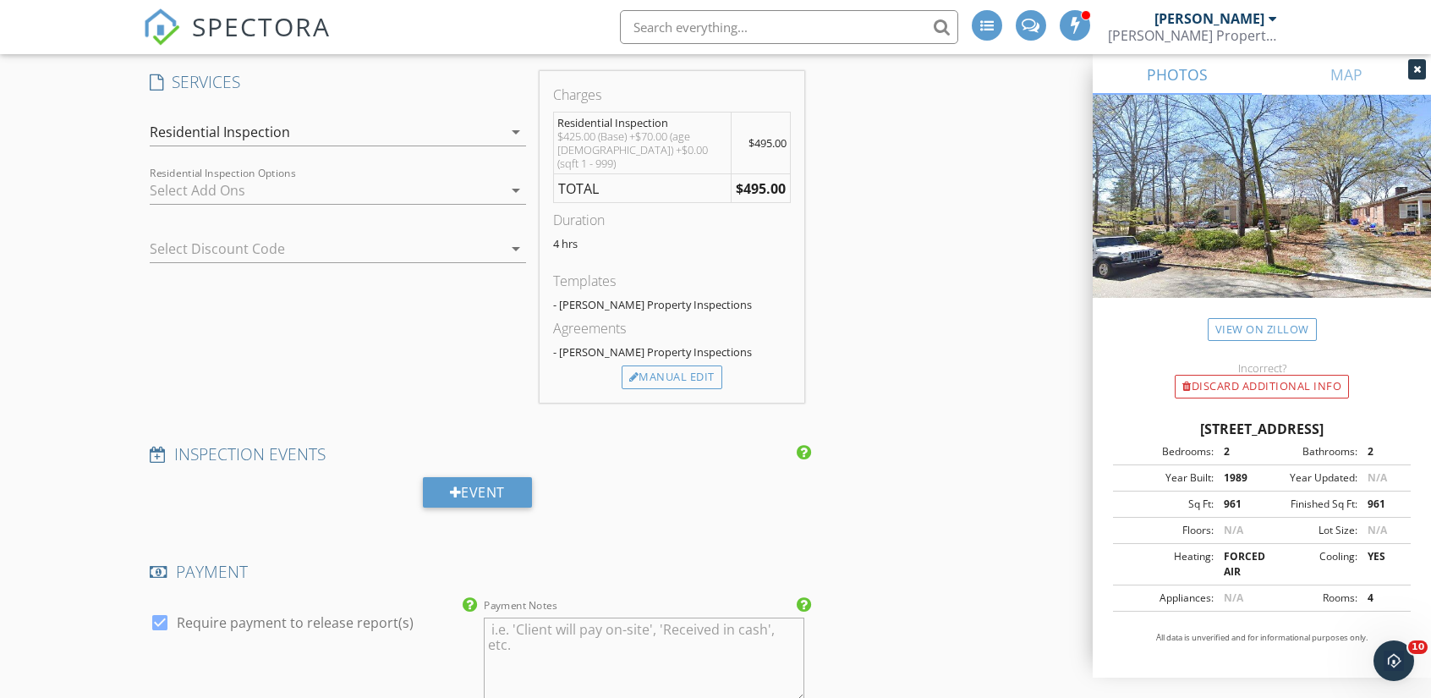
scroll to position [1545, 0]
click at [684, 367] on div "Manual Edit" at bounding box center [672, 379] width 101 height 24
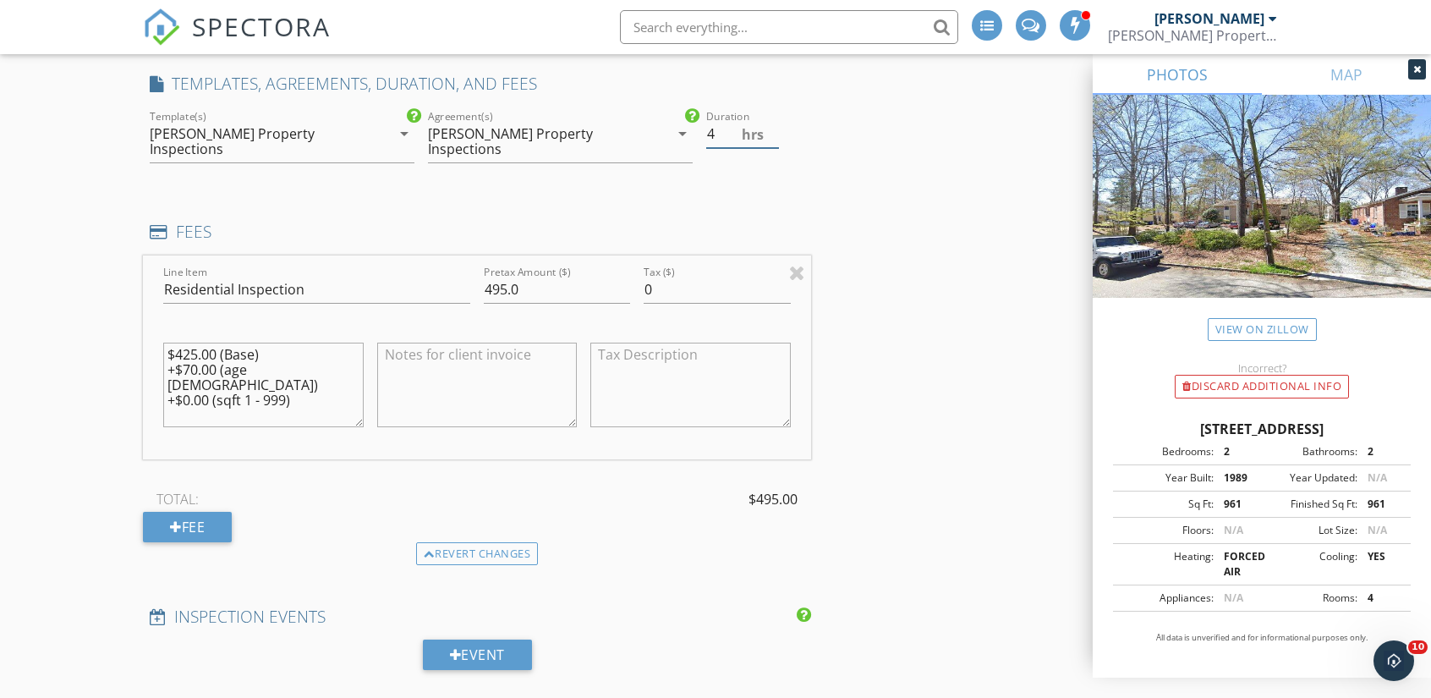
click at [726, 129] on input "4" at bounding box center [742, 134] width 73 height 28
type input "3.5"
click at [773, 139] on input "3.5" at bounding box center [742, 134] width 73 height 28
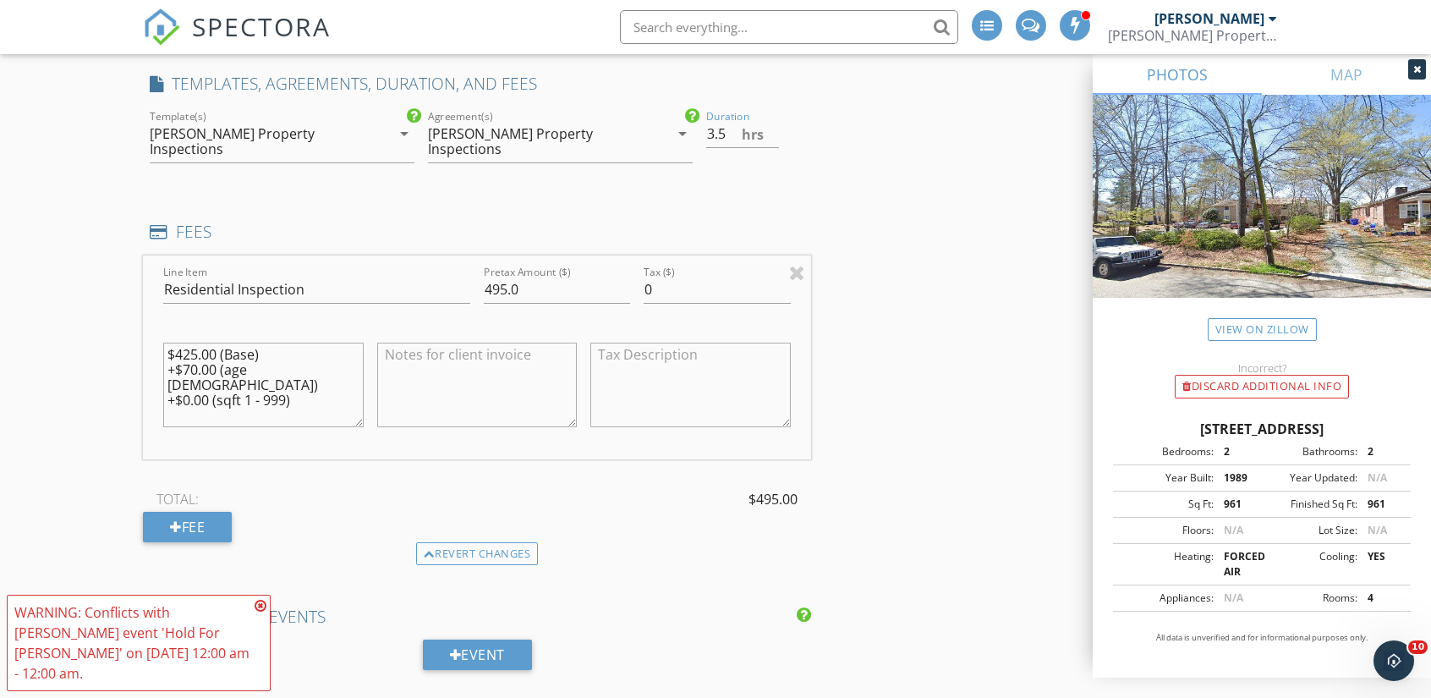
click at [266, 606] on icon at bounding box center [261, 606] width 12 height 14
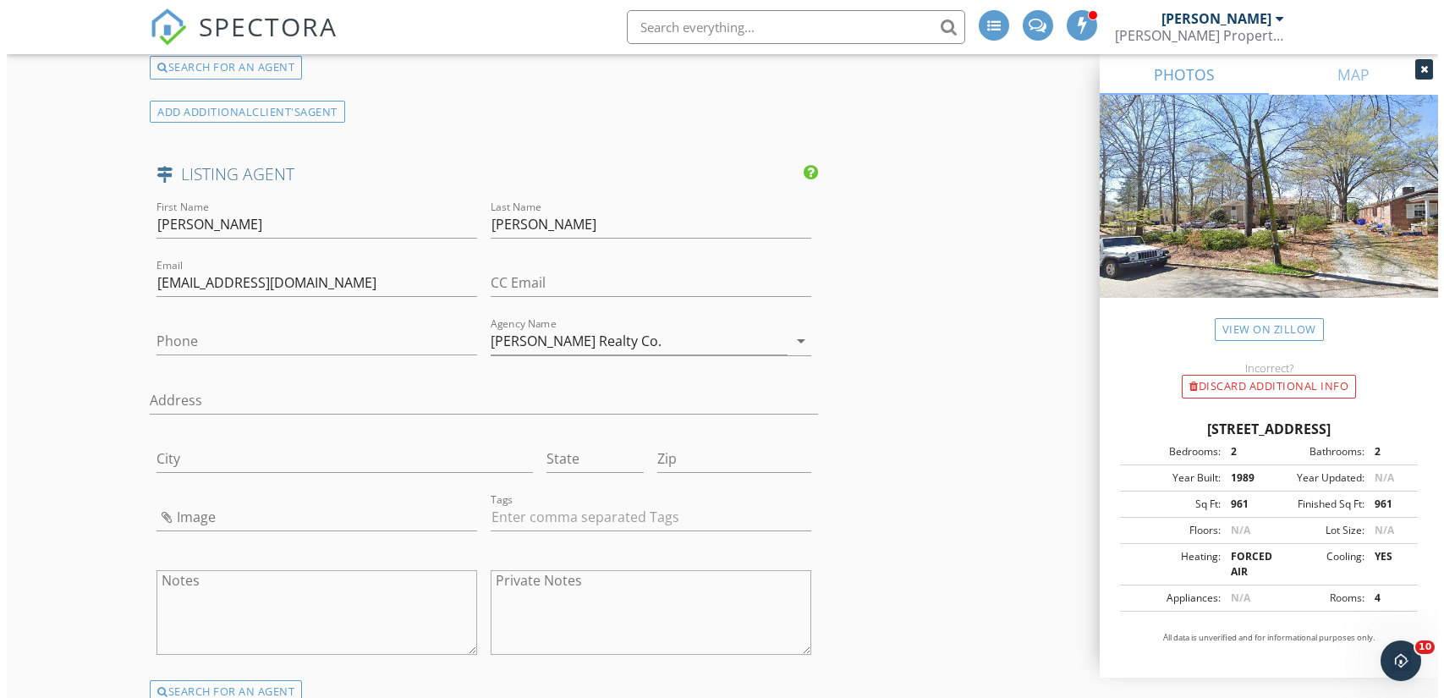
scroll to position [3736, 0]
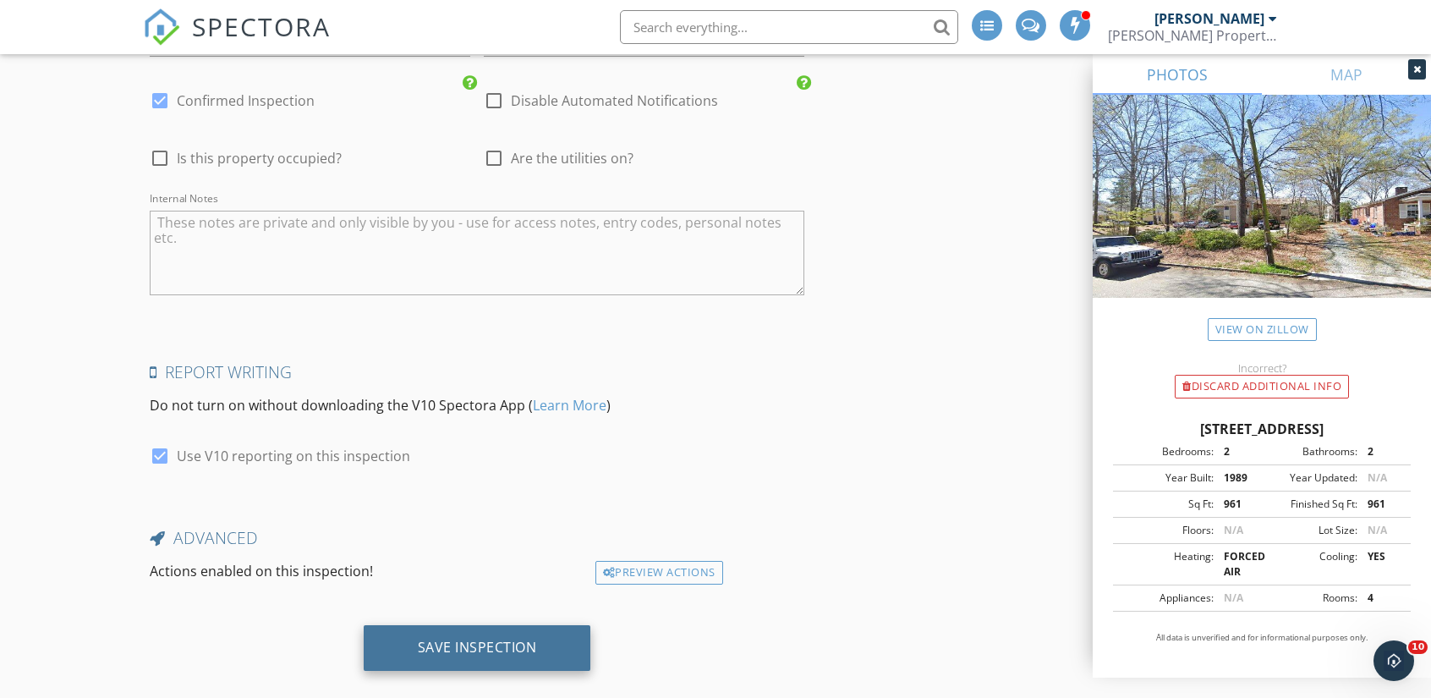
click at [459, 638] on div "Save Inspection" at bounding box center [477, 646] width 119 height 17
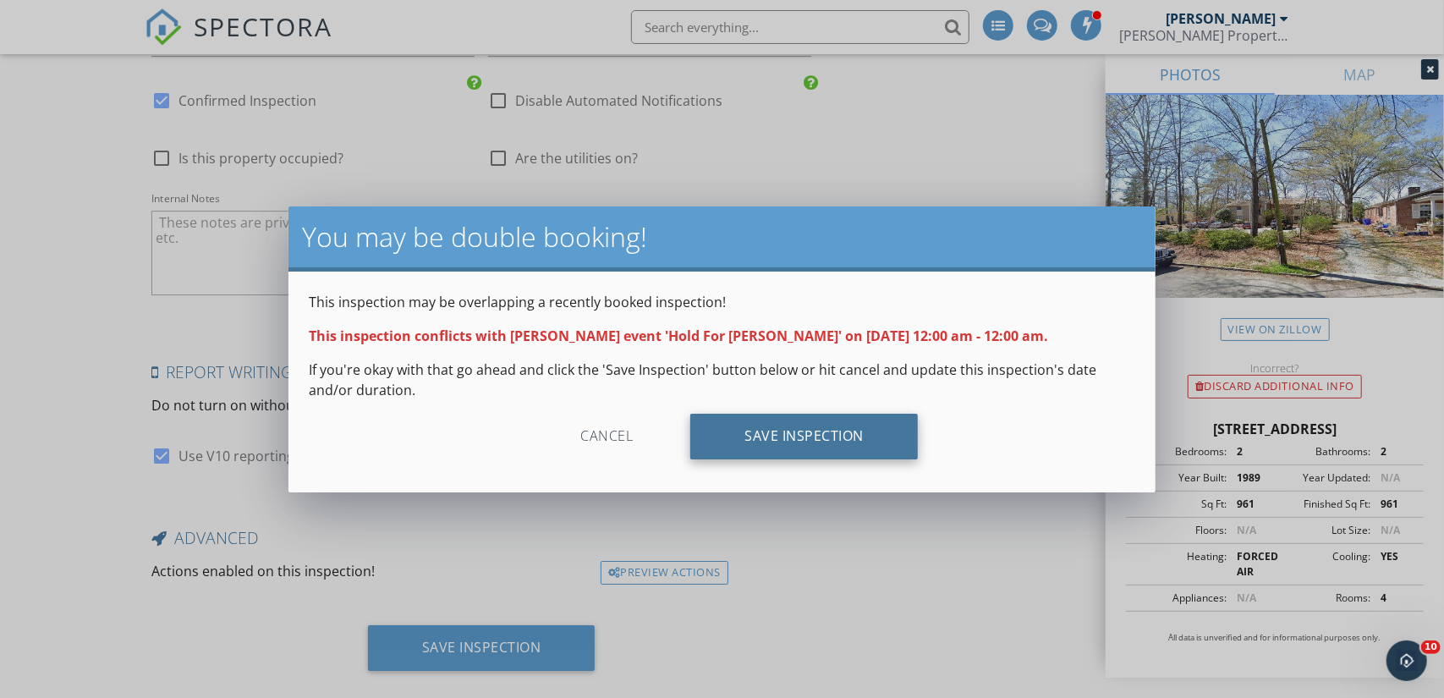
click at [743, 442] on div "Save Inspection" at bounding box center [803, 437] width 227 height 46
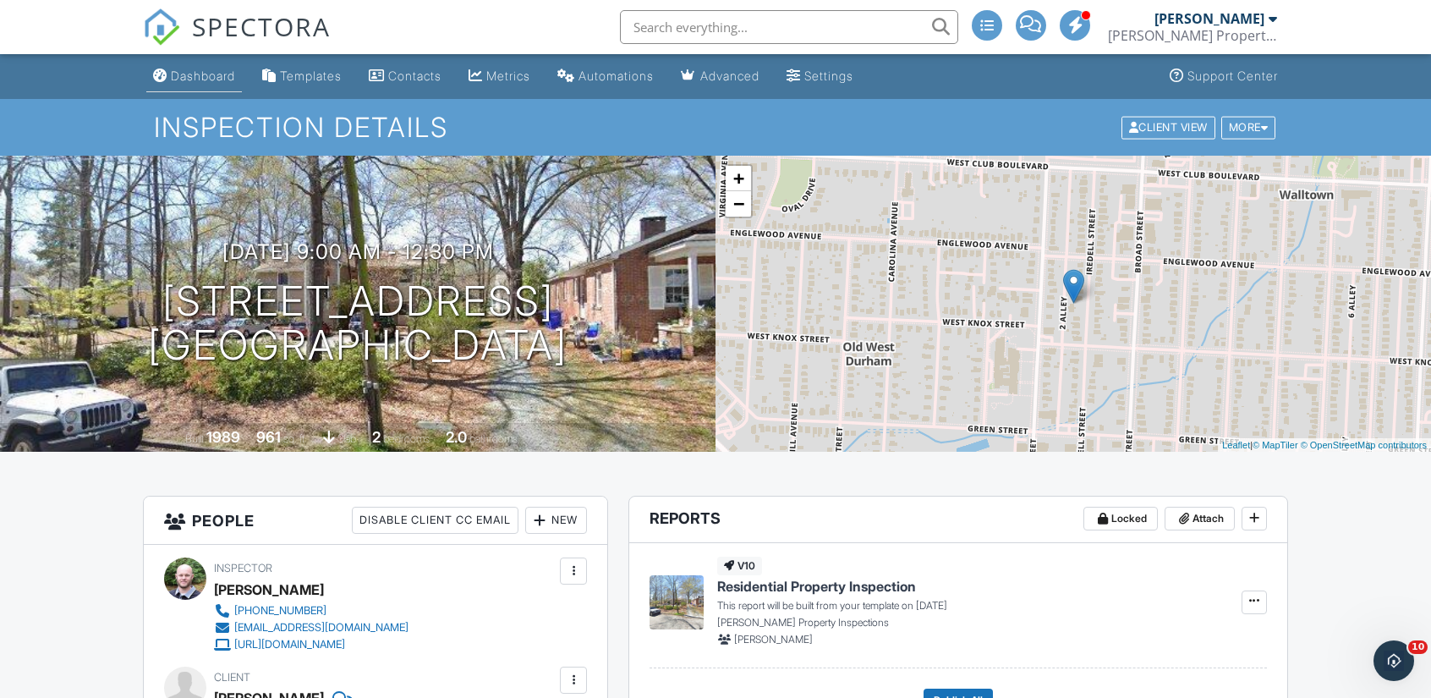
click at [207, 80] on div "Dashboard" at bounding box center [203, 75] width 64 height 14
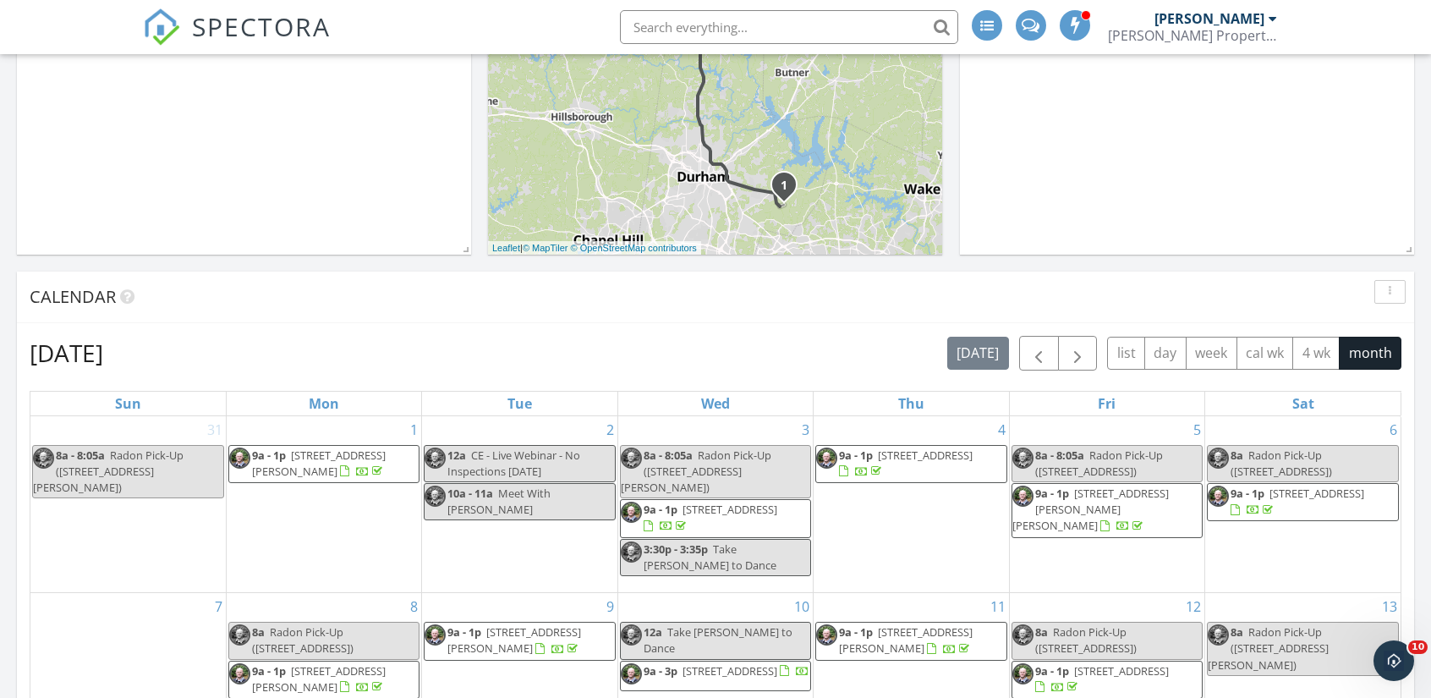
scroll to position [471, 0]
click at [1083, 345] on span "button" at bounding box center [1077, 355] width 20 height 20
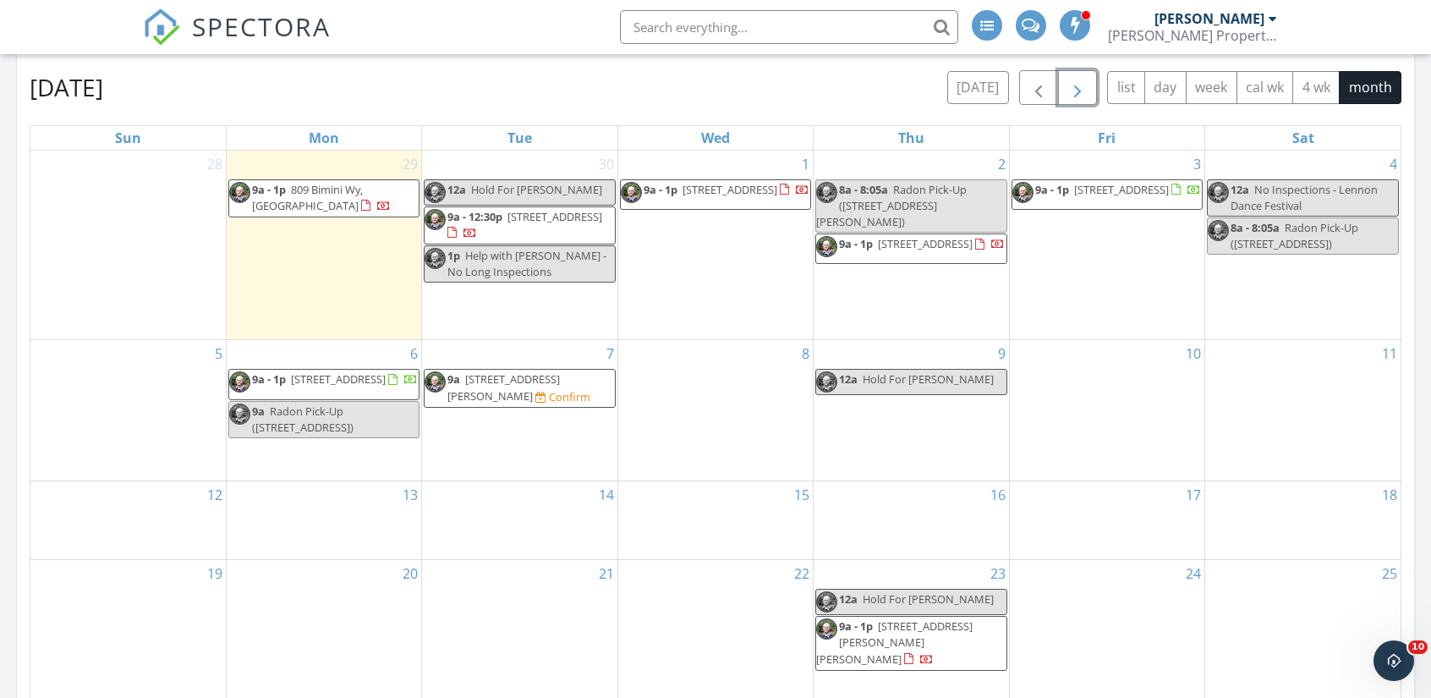
scroll to position [775, 0]
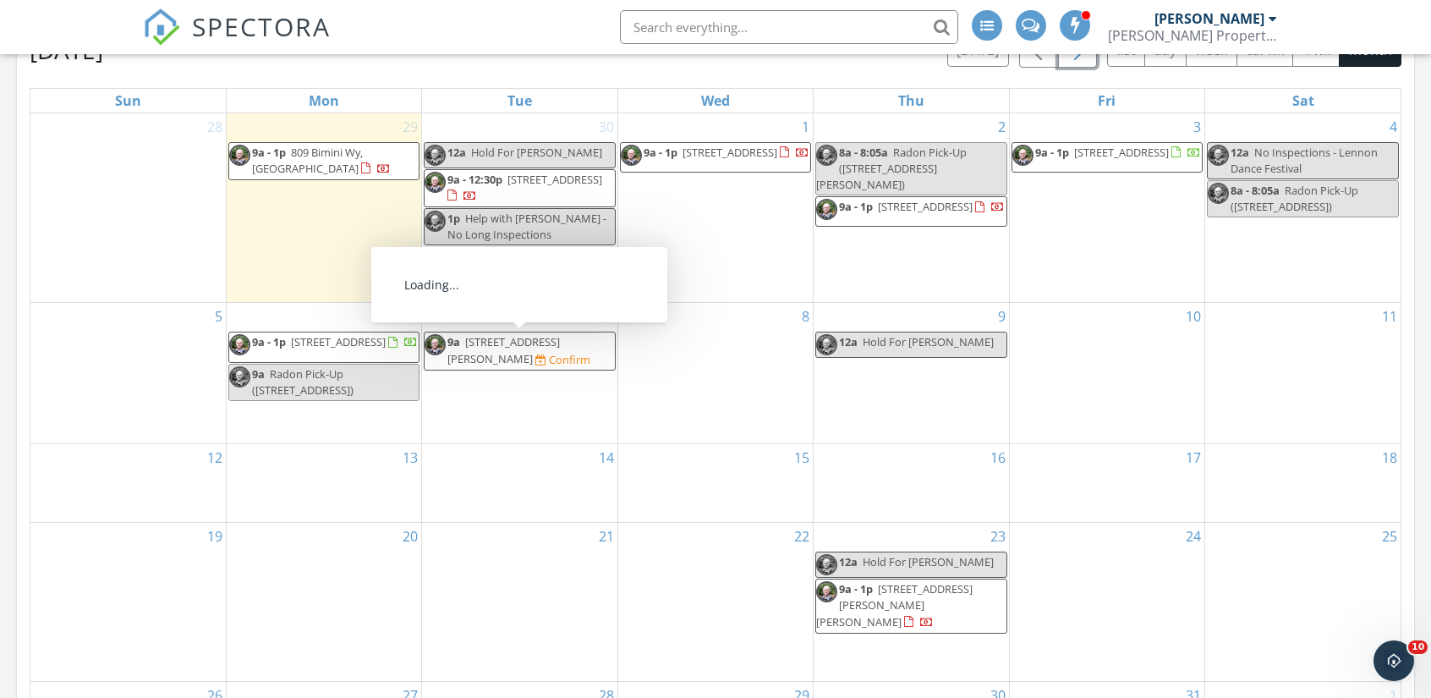
click at [574, 346] on span "9a 735 Captain Harbor, Sanford 27332 Confirm" at bounding box center [519, 350] width 189 height 33
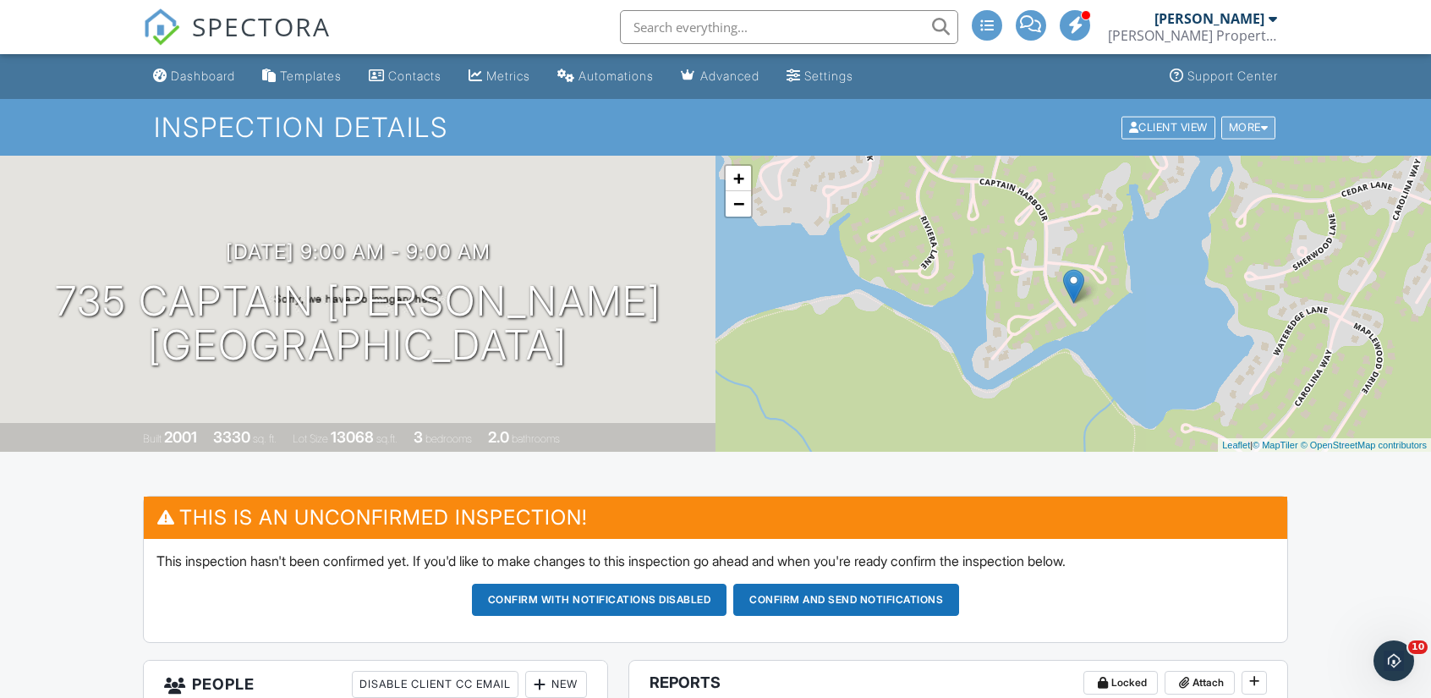
click at [1240, 129] on div "More" at bounding box center [1248, 127] width 55 height 23
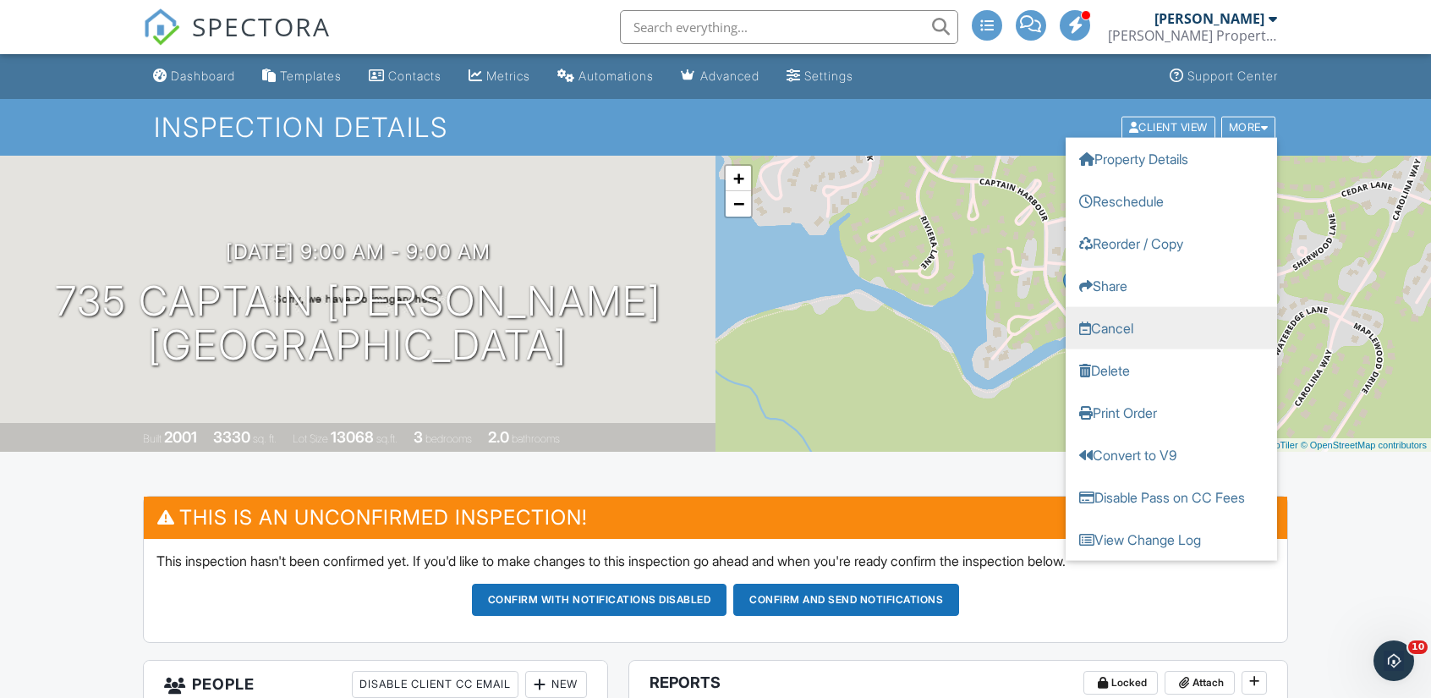
click at [1132, 323] on link "Cancel" at bounding box center [1171, 327] width 211 height 42
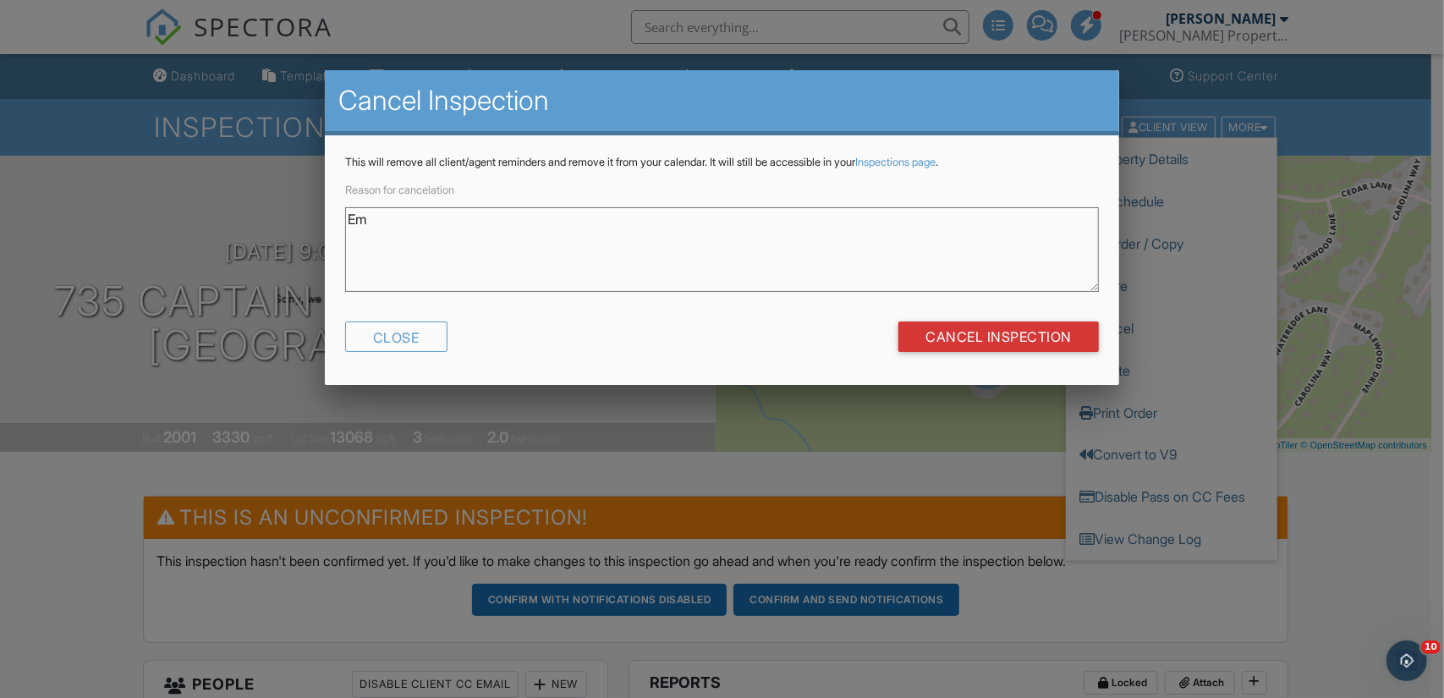
type textarea "E"
type textarea "W"
type textarea "D"
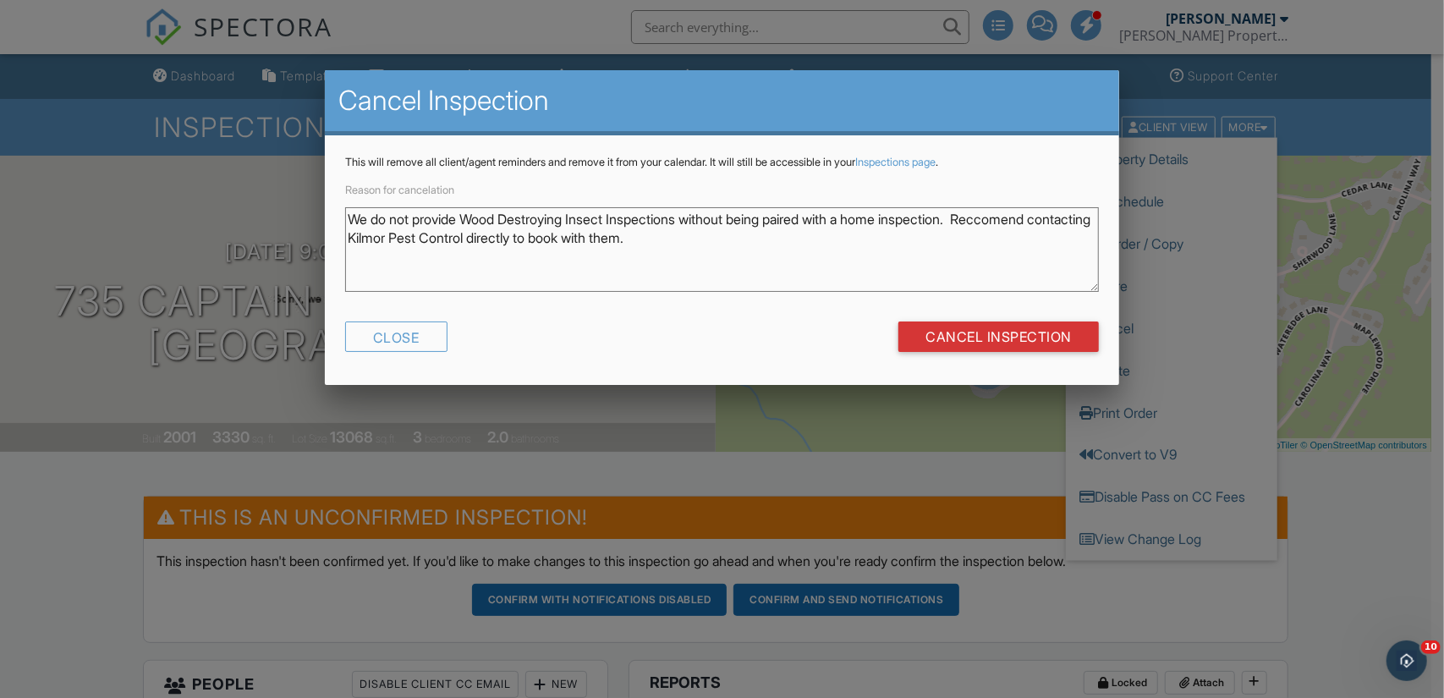
click at [1016, 217] on textarea "We do not provide Wood Destroying Insect Inspections without being paired with …" at bounding box center [721, 249] width 753 height 85
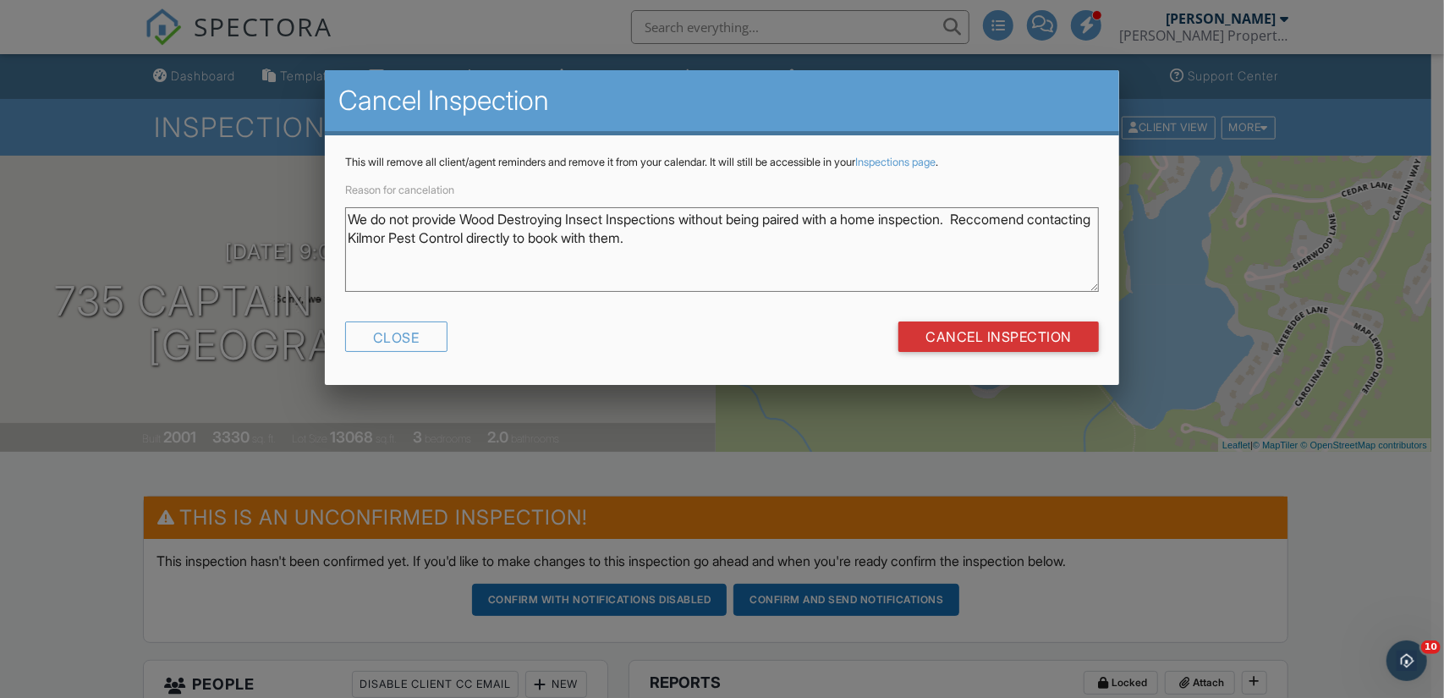
click at [1041, 216] on textarea "We do not provide Wood Destroying Insect Inspections without being paired with …" at bounding box center [721, 249] width 753 height 85
click at [1020, 219] on textarea "We do not provide Wood Destroying Insect Inspections without being paired with …" at bounding box center [721, 249] width 753 height 85
click at [800, 346] on div "Close Cancel Inspection" at bounding box center [721, 342] width 753 height 43
click at [997, 219] on textarea "We do not provide Wood Destroying Insect Inspections without being paired with …" at bounding box center [721, 249] width 753 height 85
type textarea "We do not provide Wood Destroying Insect Inspections without being paired with …"
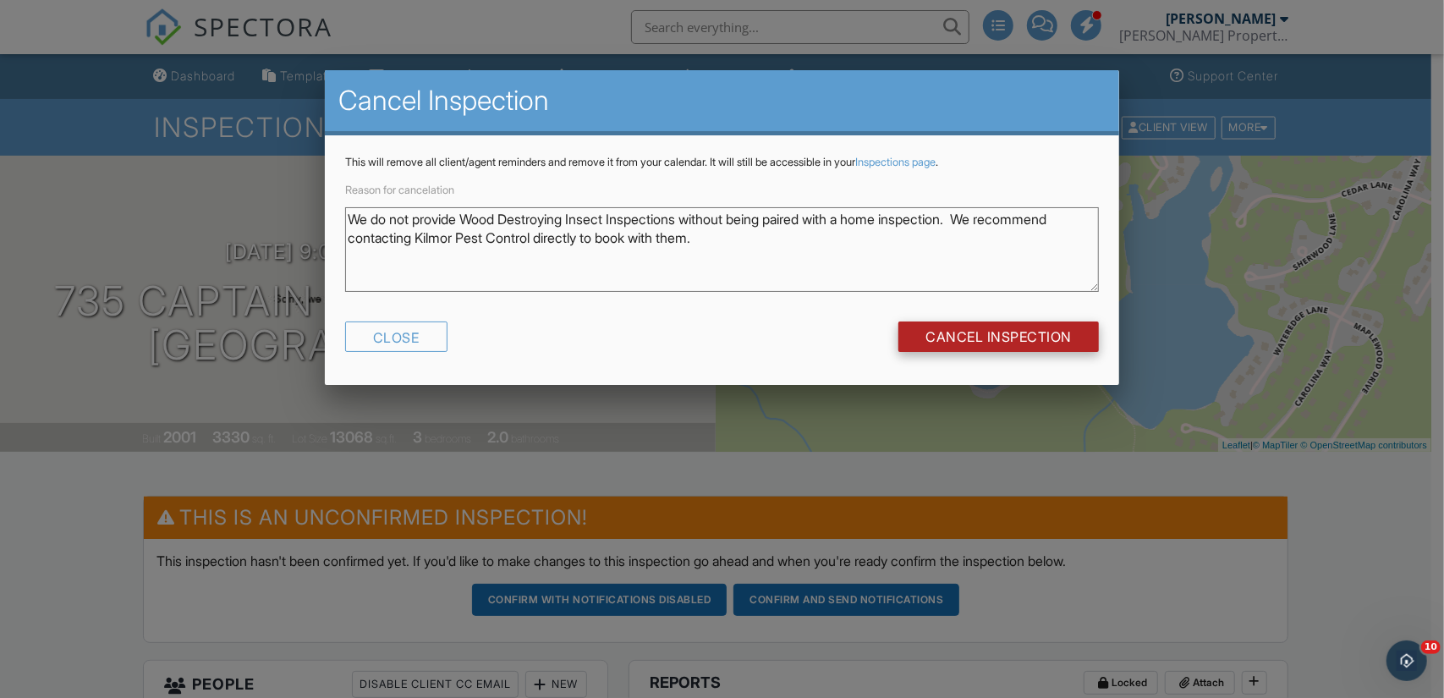
click at [1000, 337] on input "Cancel Inspection" at bounding box center [998, 336] width 200 height 30
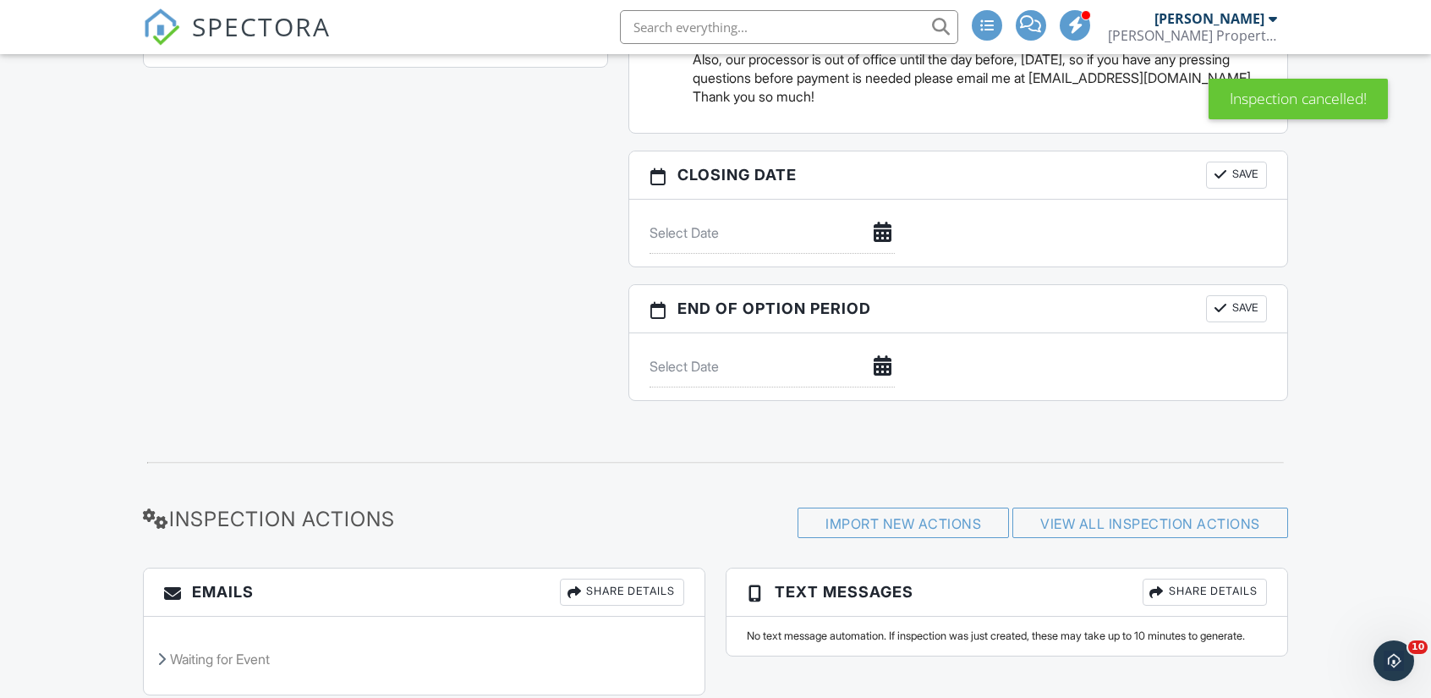
scroll to position [1771, 0]
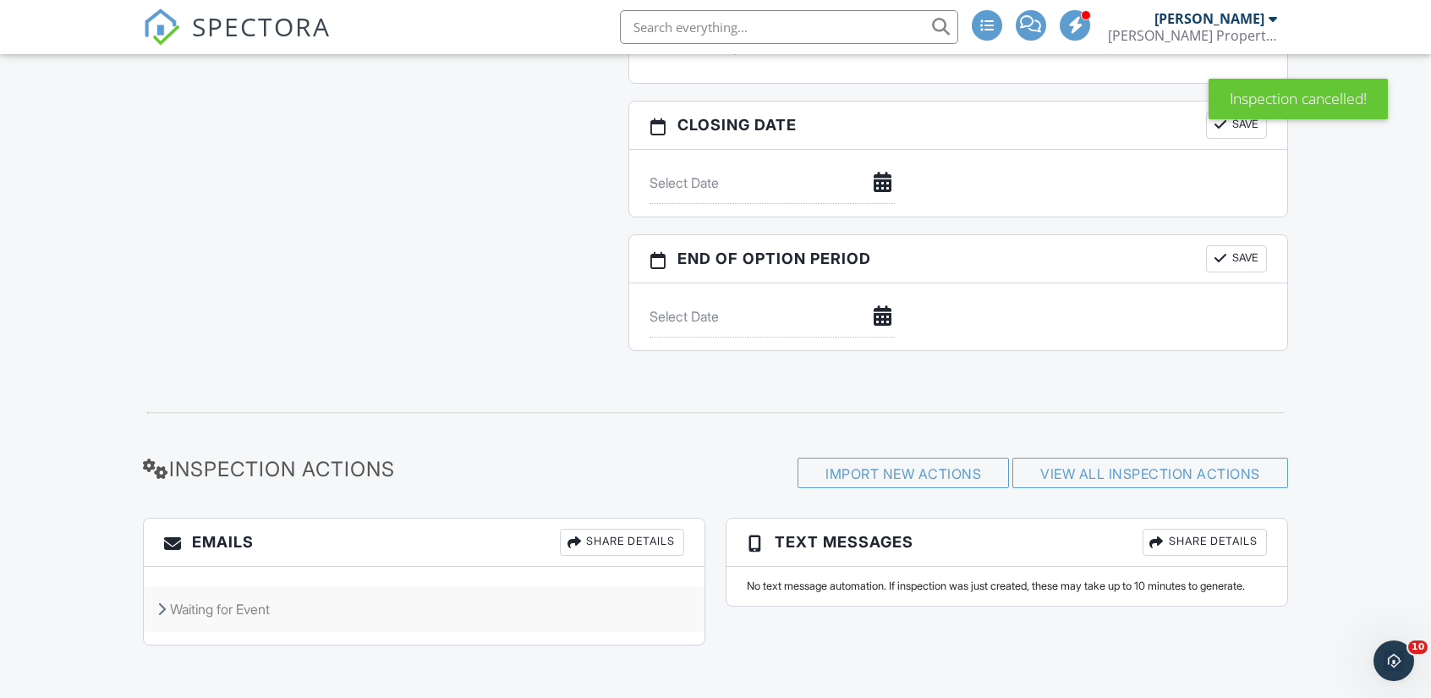
click at [211, 608] on div "Waiting for Event" at bounding box center [424, 609] width 561 height 46
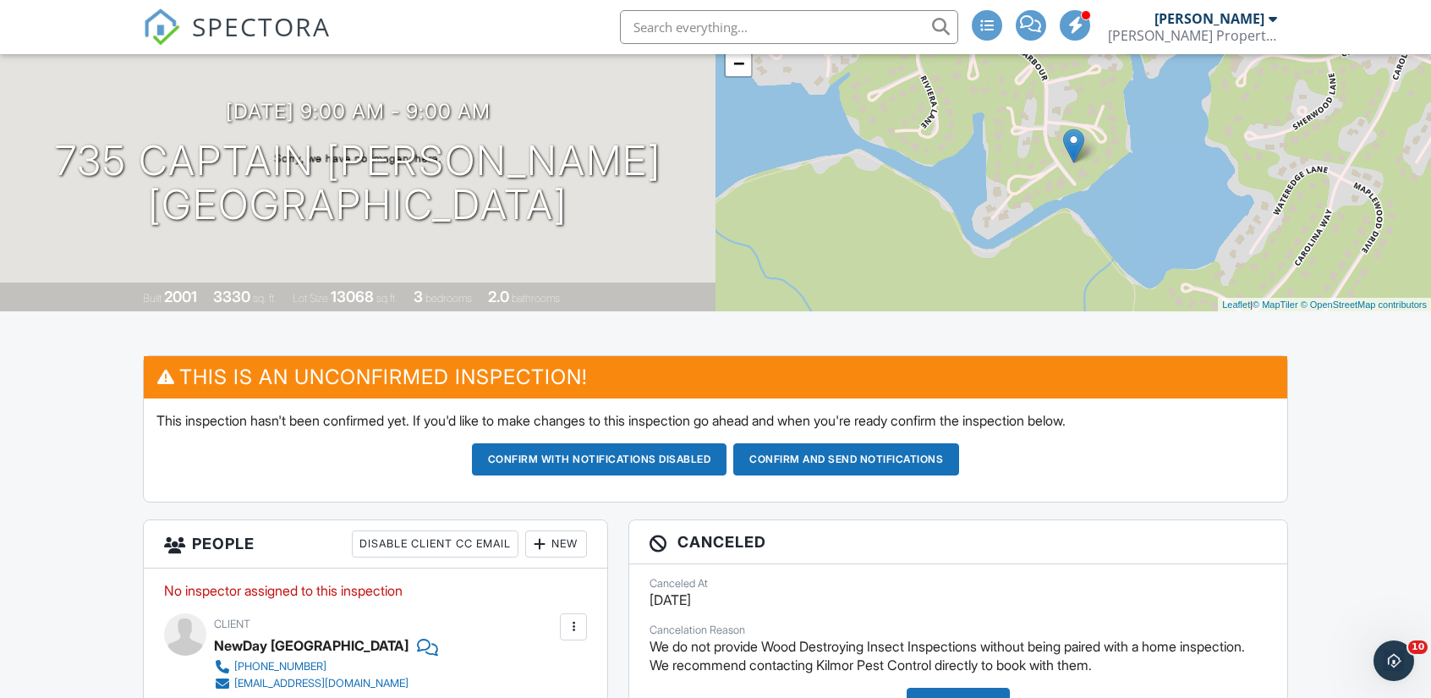
scroll to position [0, 0]
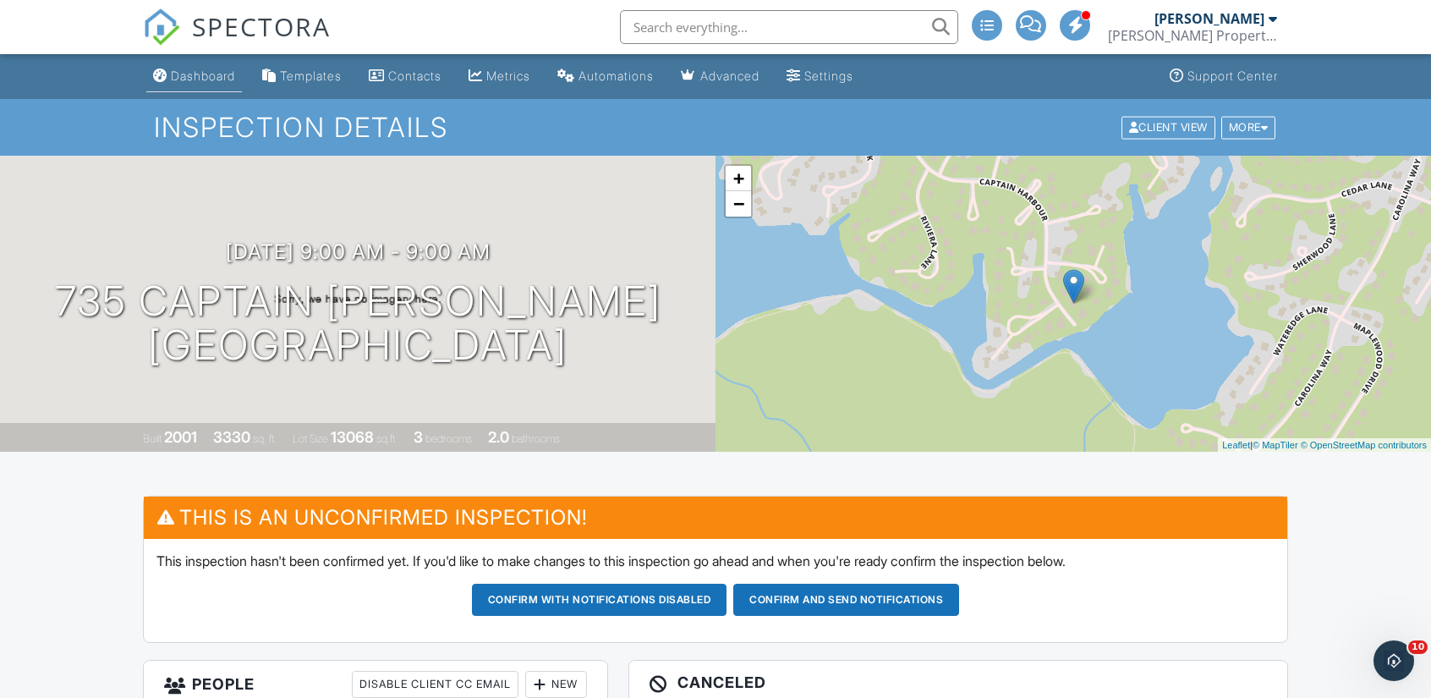
click at [196, 70] on div "Dashboard" at bounding box center [203, 75] width 64 height 14
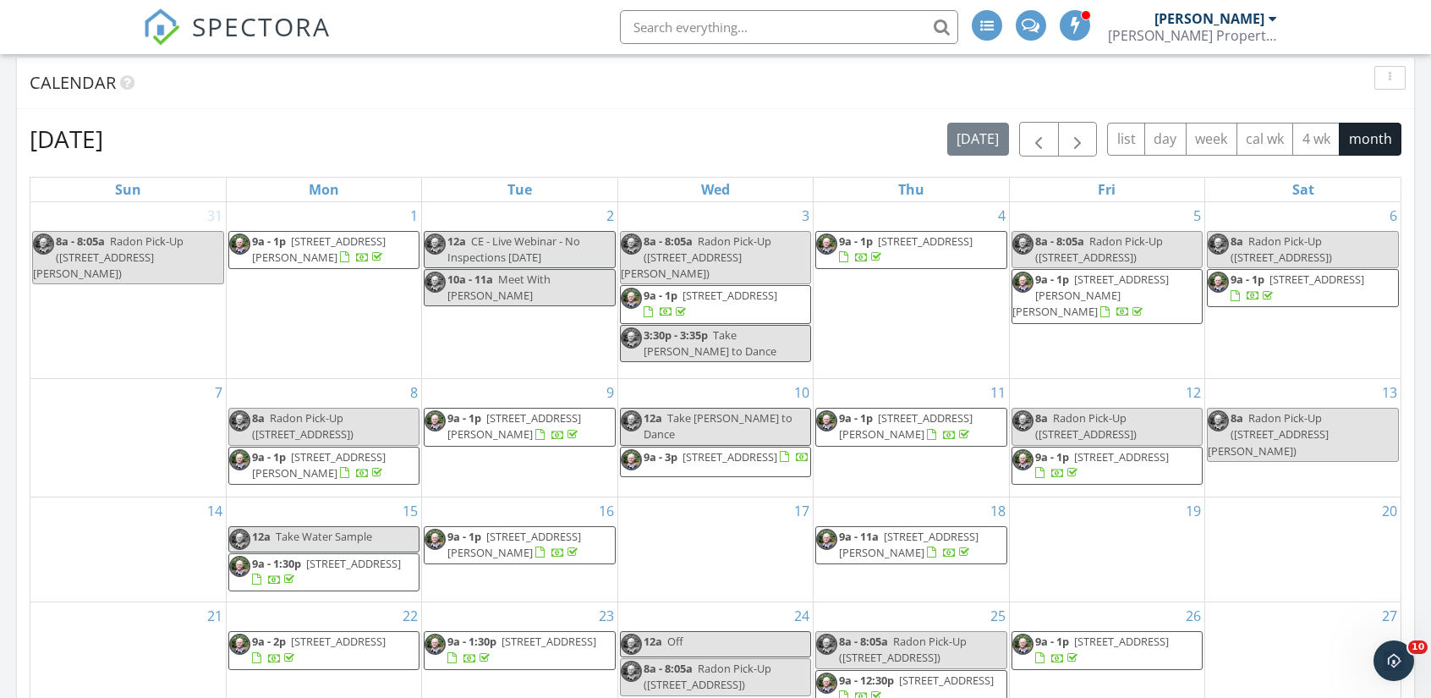
scroll to position [678, 0]
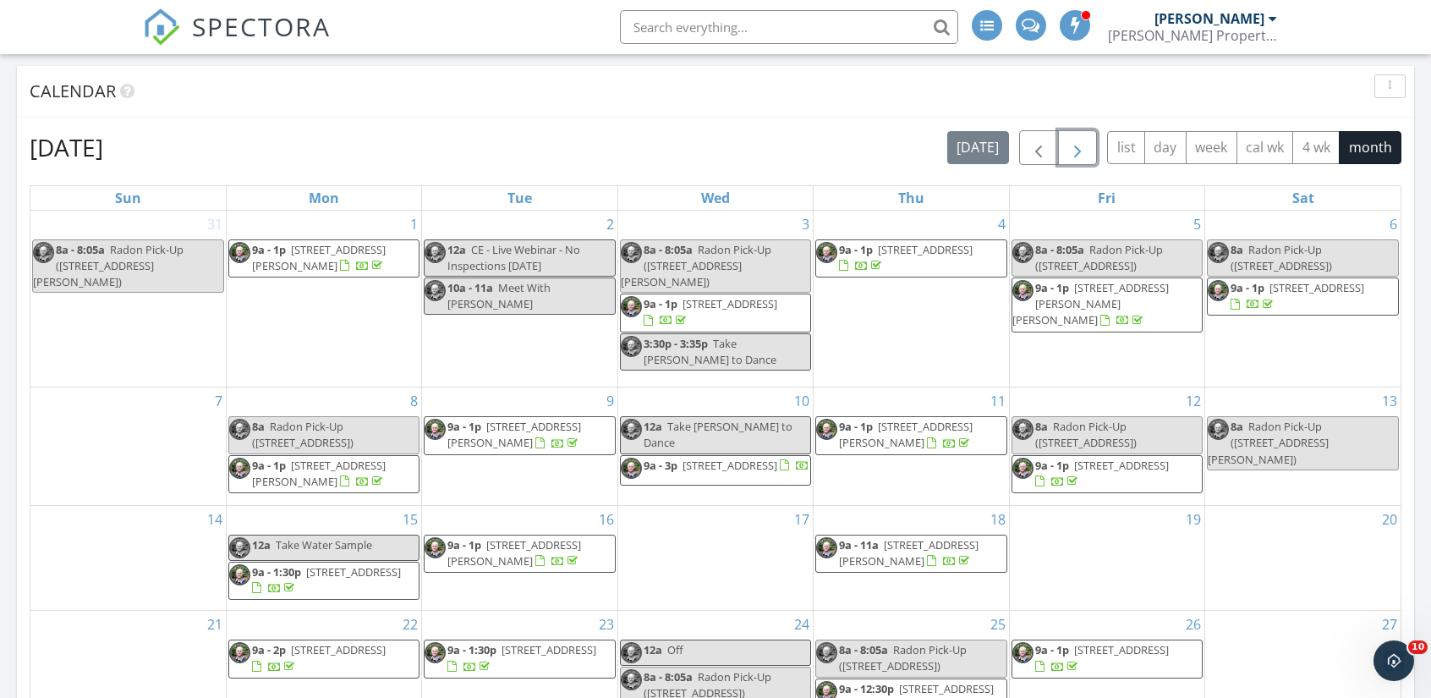
click at [1075, 149] on span "button" at bounding box center [1077, 148] width 20 height 20
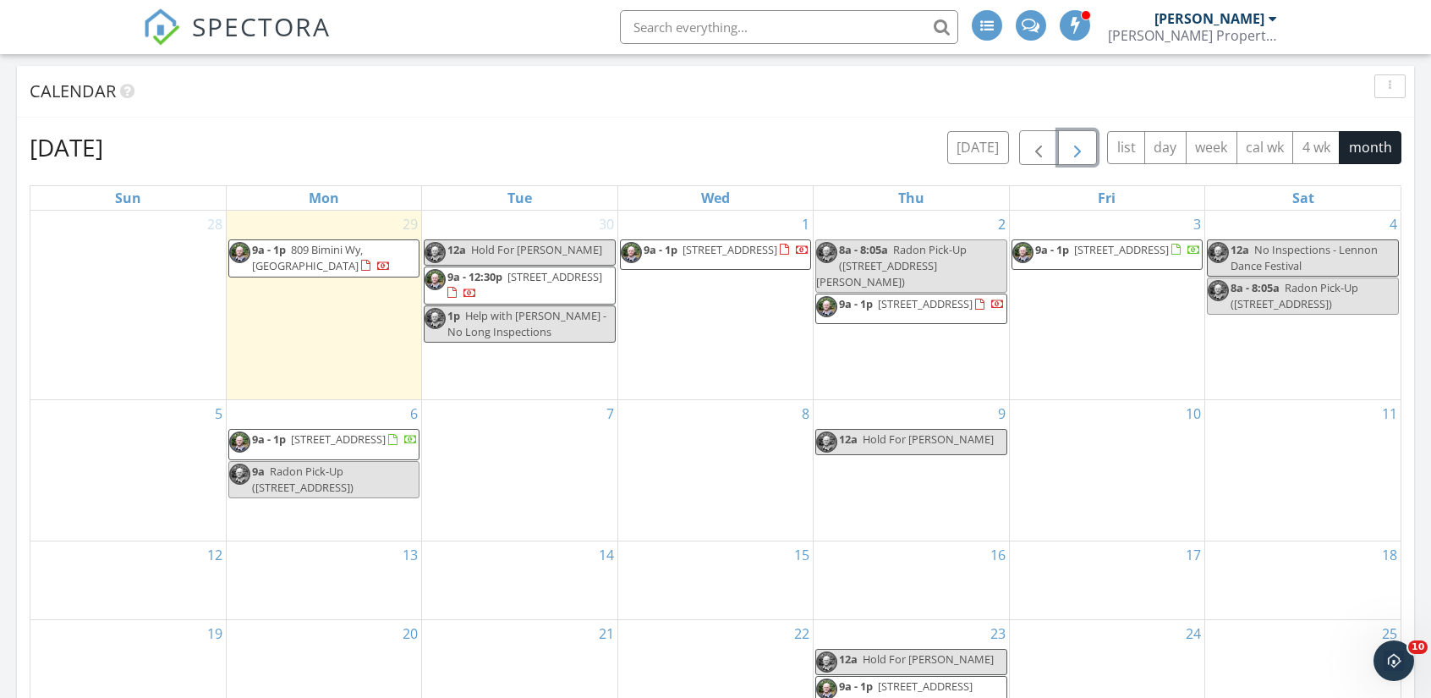
scroll to position [0, 0]
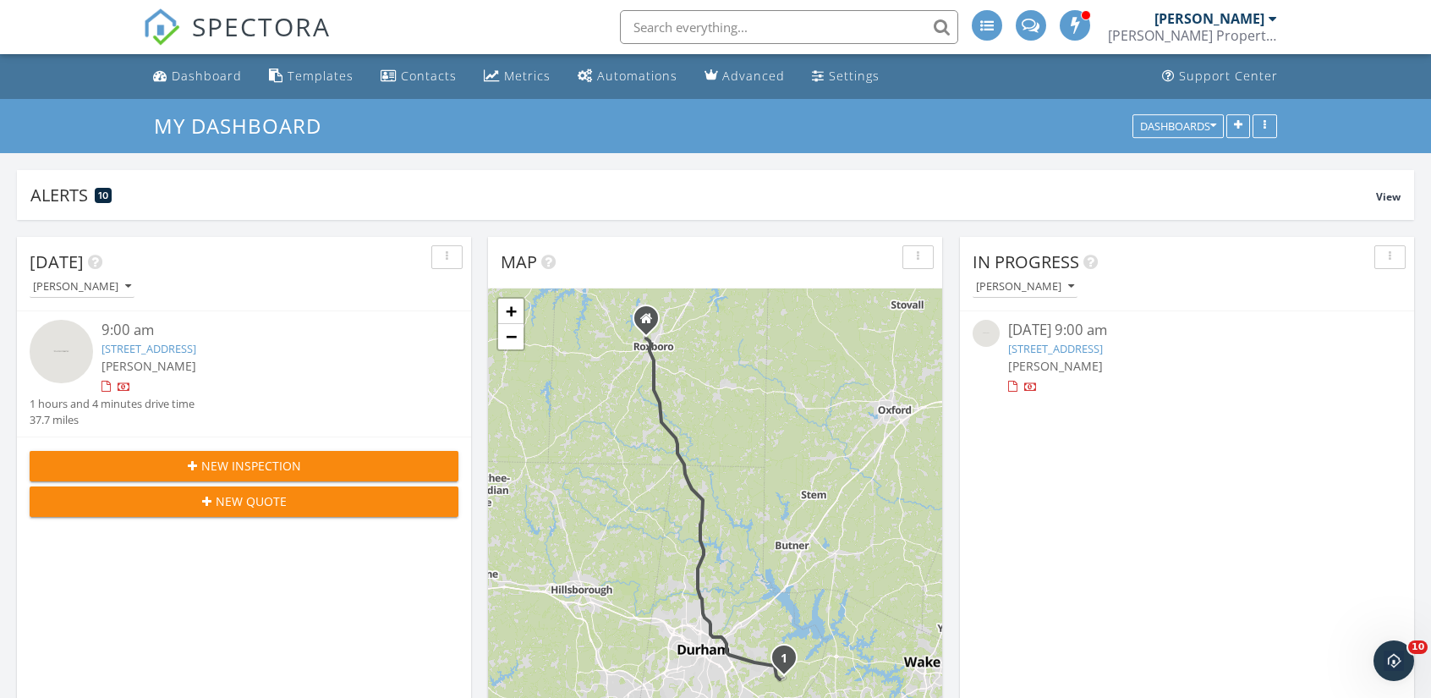
click at [1252, 30] on div "[PERSON_NAME] Property Inspections" at bounding box center [1192, 35] width 169 height 17
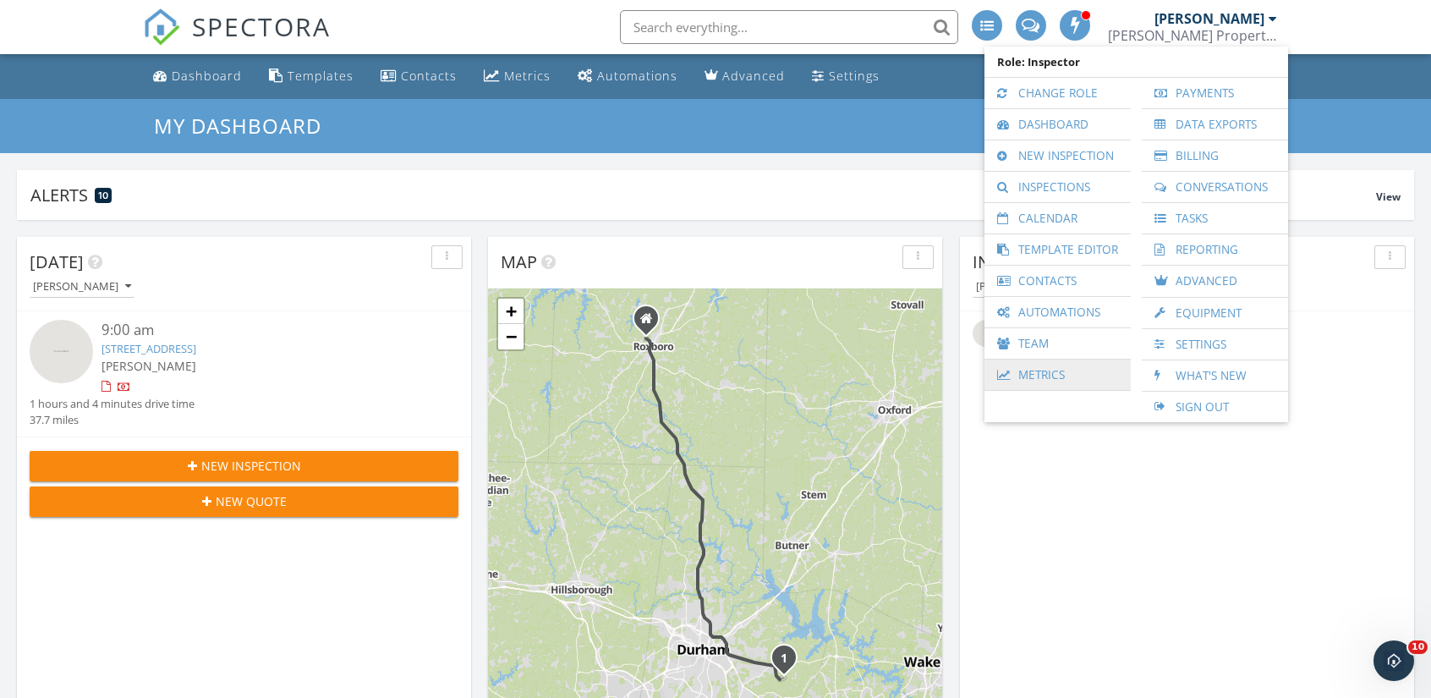
click at [1057, 373] on link "Metrics" at bounding box center [1057, 374] width 129 height 30
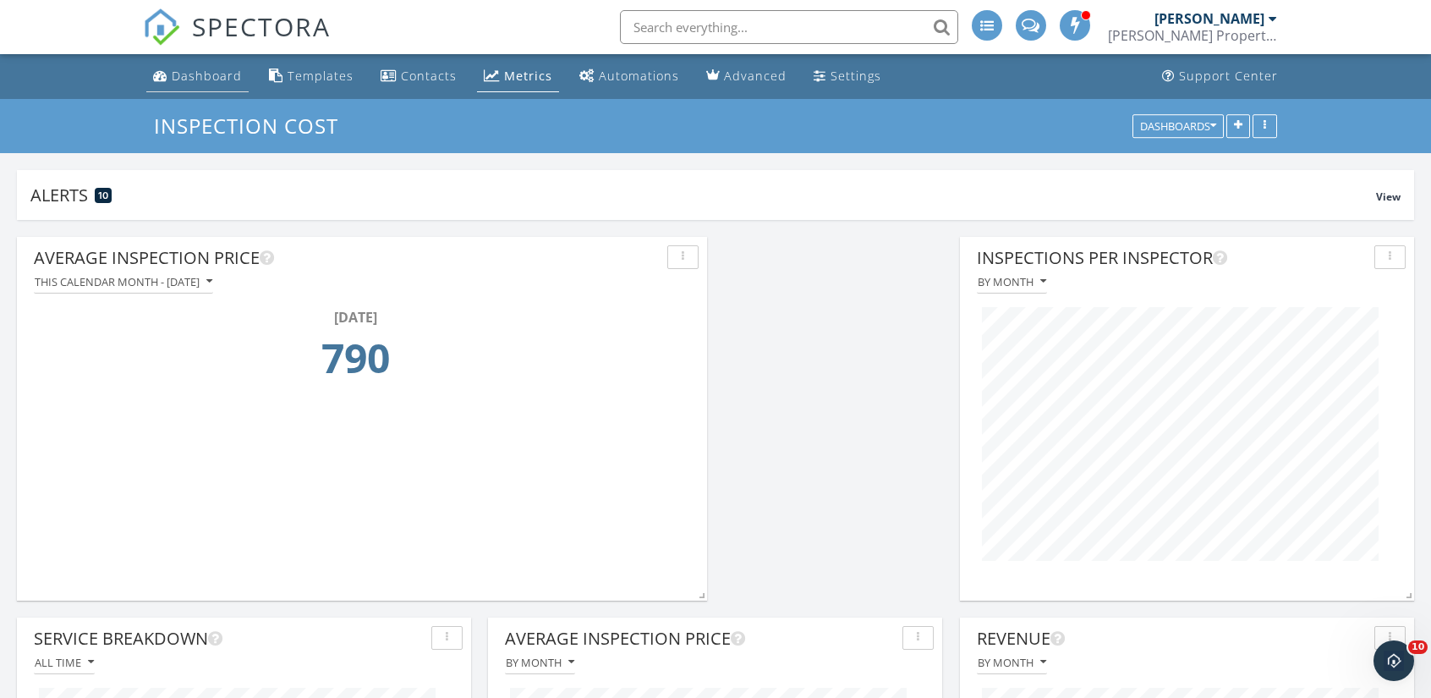
click at [211, 69] on div "Dashboard" at bounding box center [207, 76] width 70 height 16
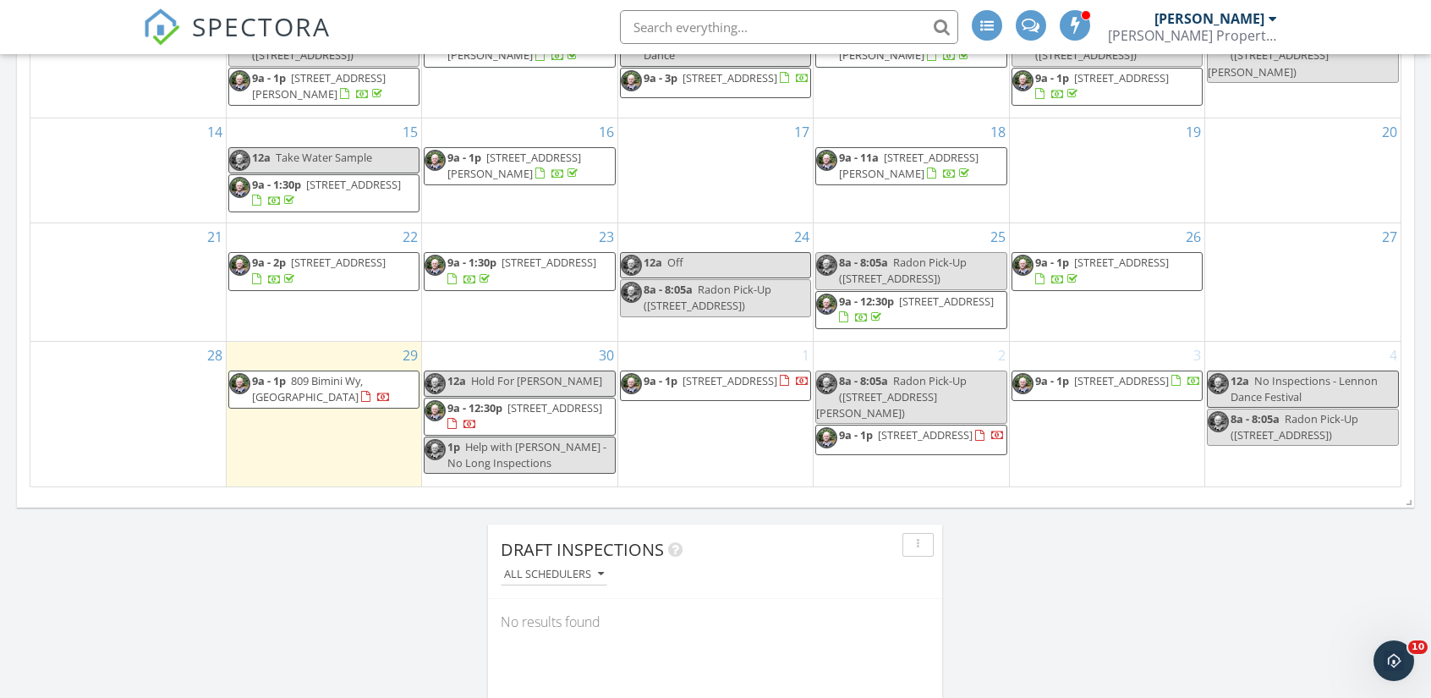
scroll to position [1066, 0]
click at [348, 383] on span "9a - 1p [STREET_ADDRESS]" at bounding box center [323, 388] width 189 height 33
